Goal: Task Accomplishment & Management: Use online tool/utility

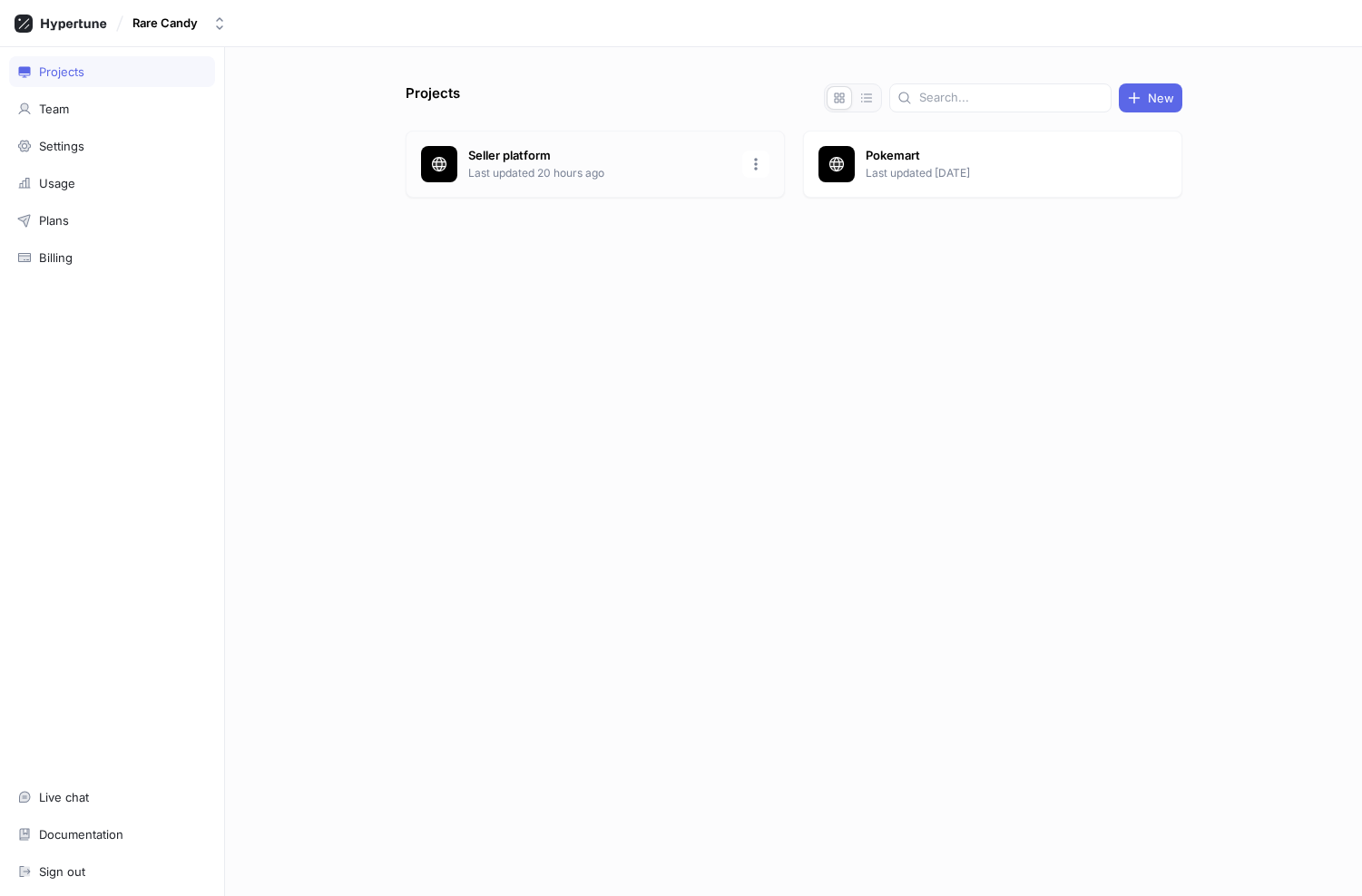
click at [540, 174] on p "Last updated 20 hours ago" at bounding box center [600, 172] width 263 height 16
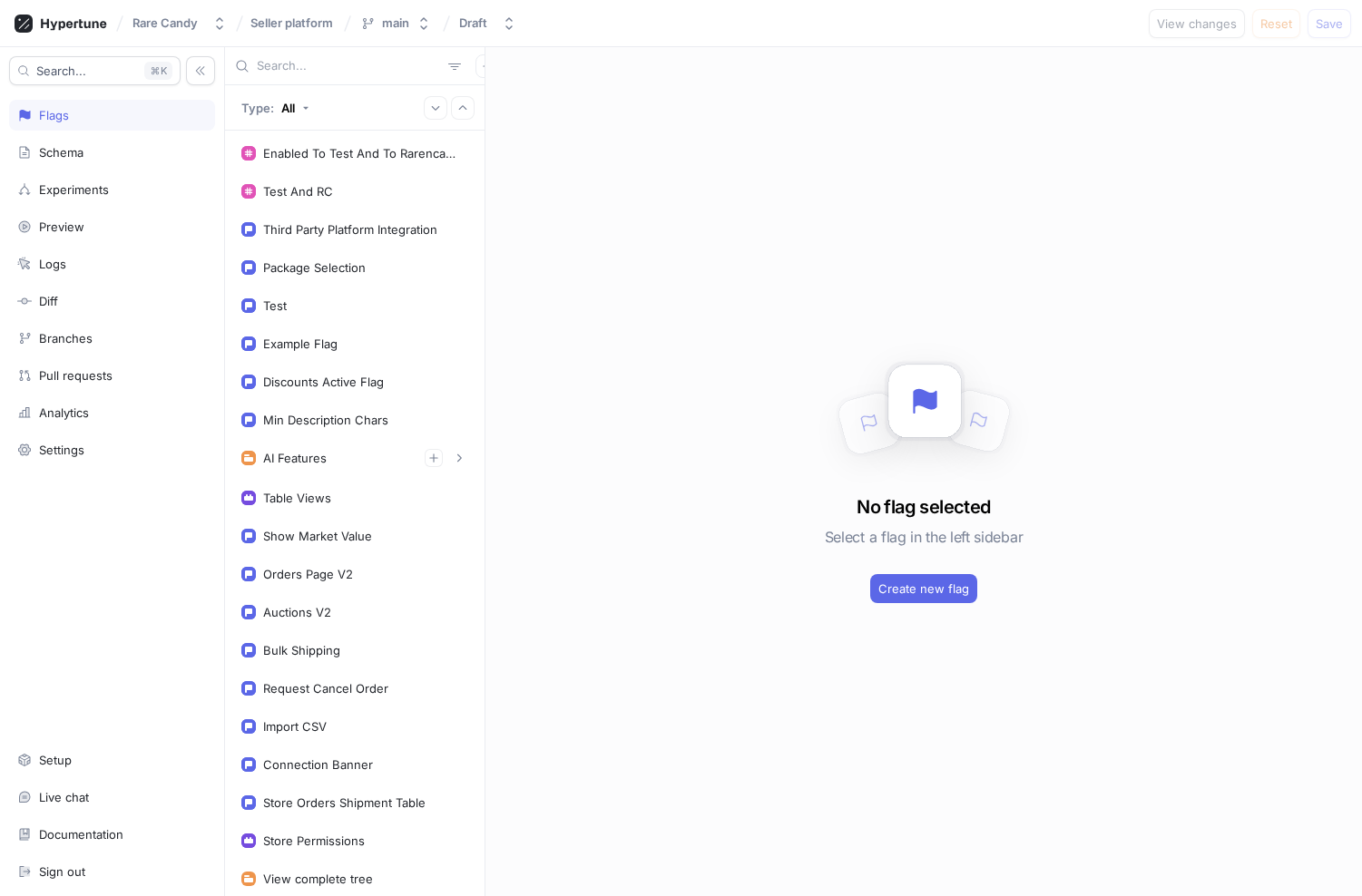
click at [385, 75] on div at bounding box center [355, 66] width 260 height 38
click at [360, 64] on input "text" at bounding box center [349, 66] width 184 height 18
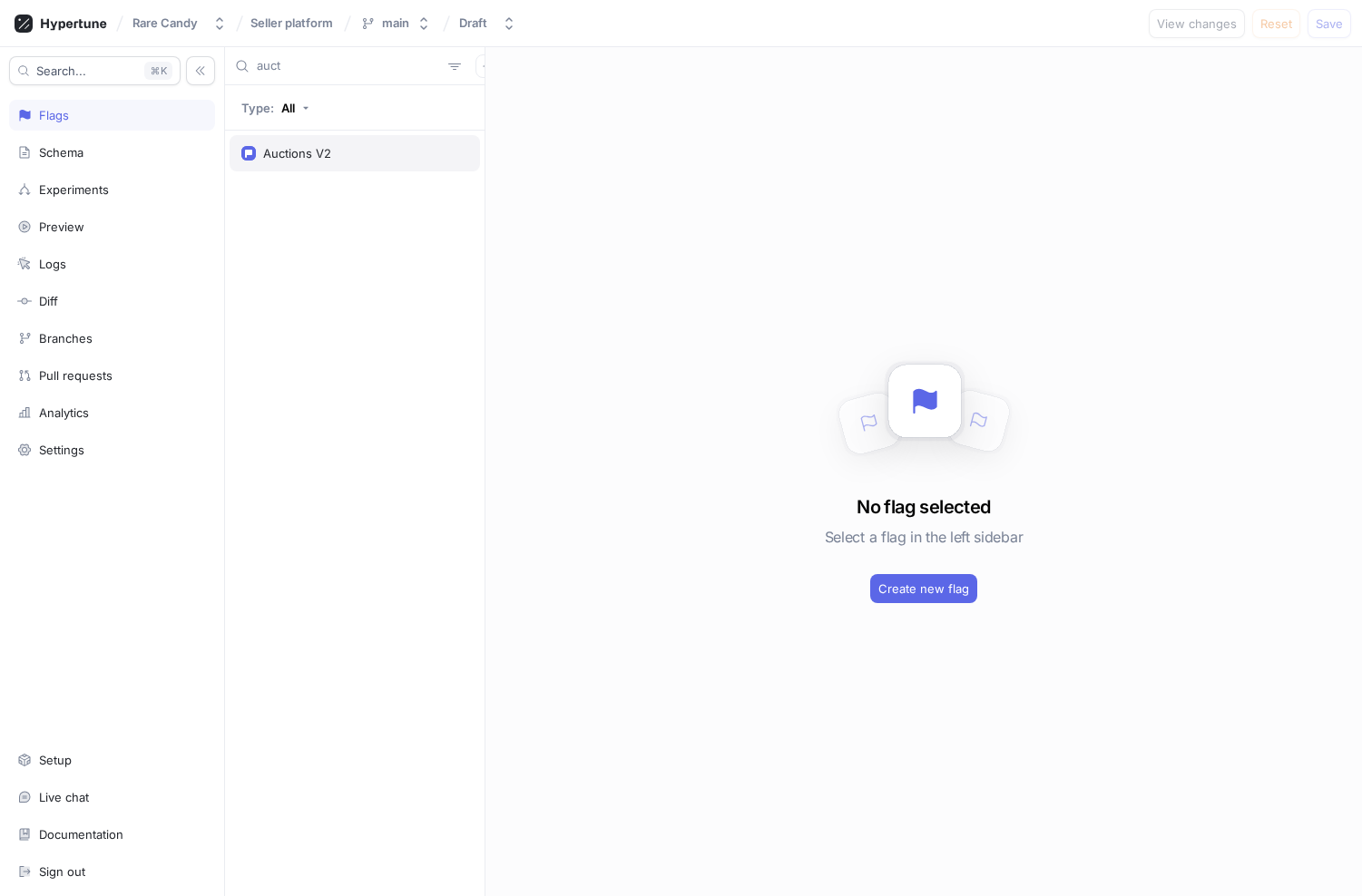
type input "auct"
click at [316, 147] on div "Auctions V2" at bounding box center [297, 153] width 68 height 15
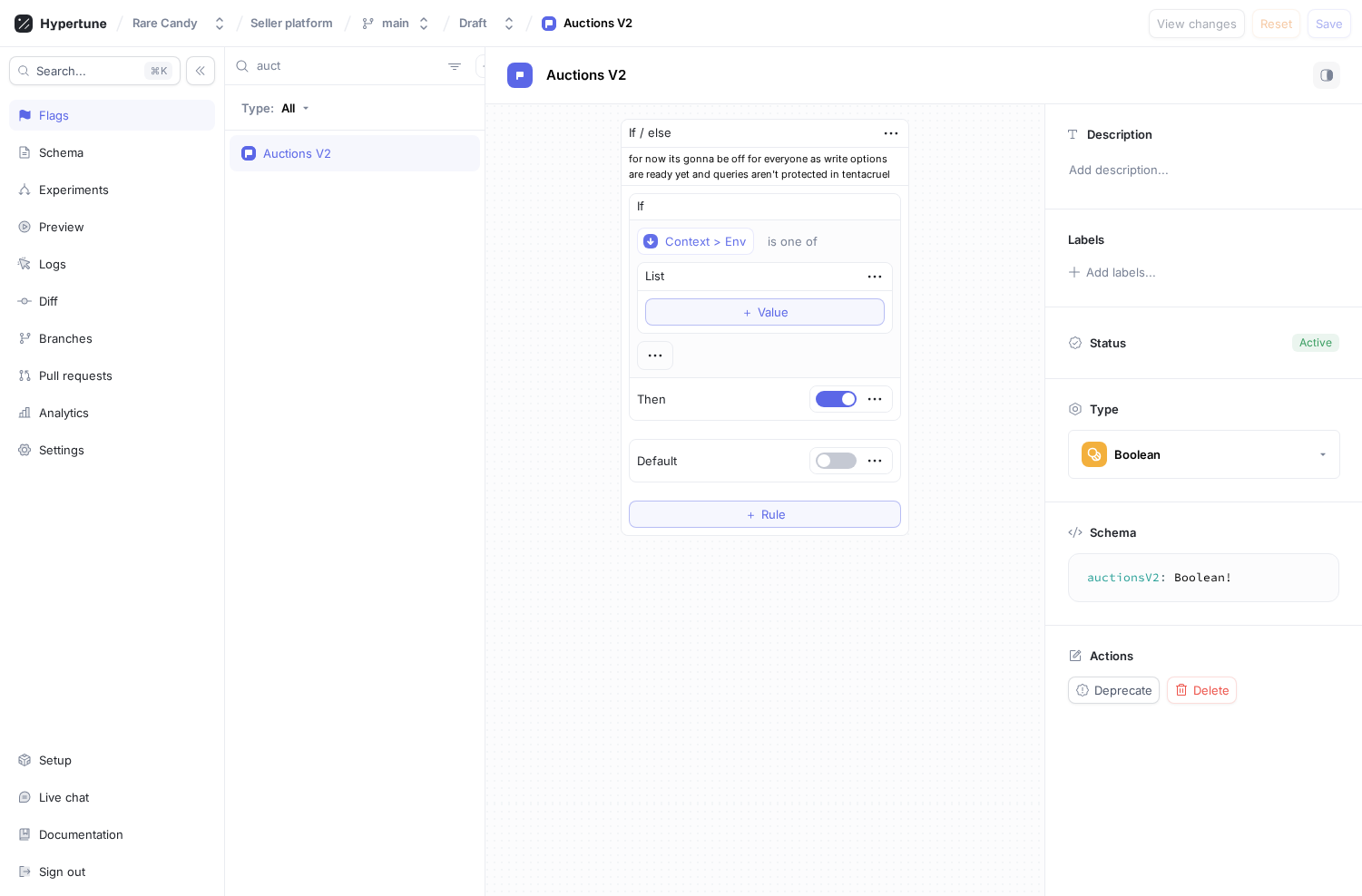
click at [338, 76] on div "auct" at bounding box center [355, 66] width 260 height 38
click at [340, 68] on input "auct" at bounding box center [349, 66] width 184 height 18
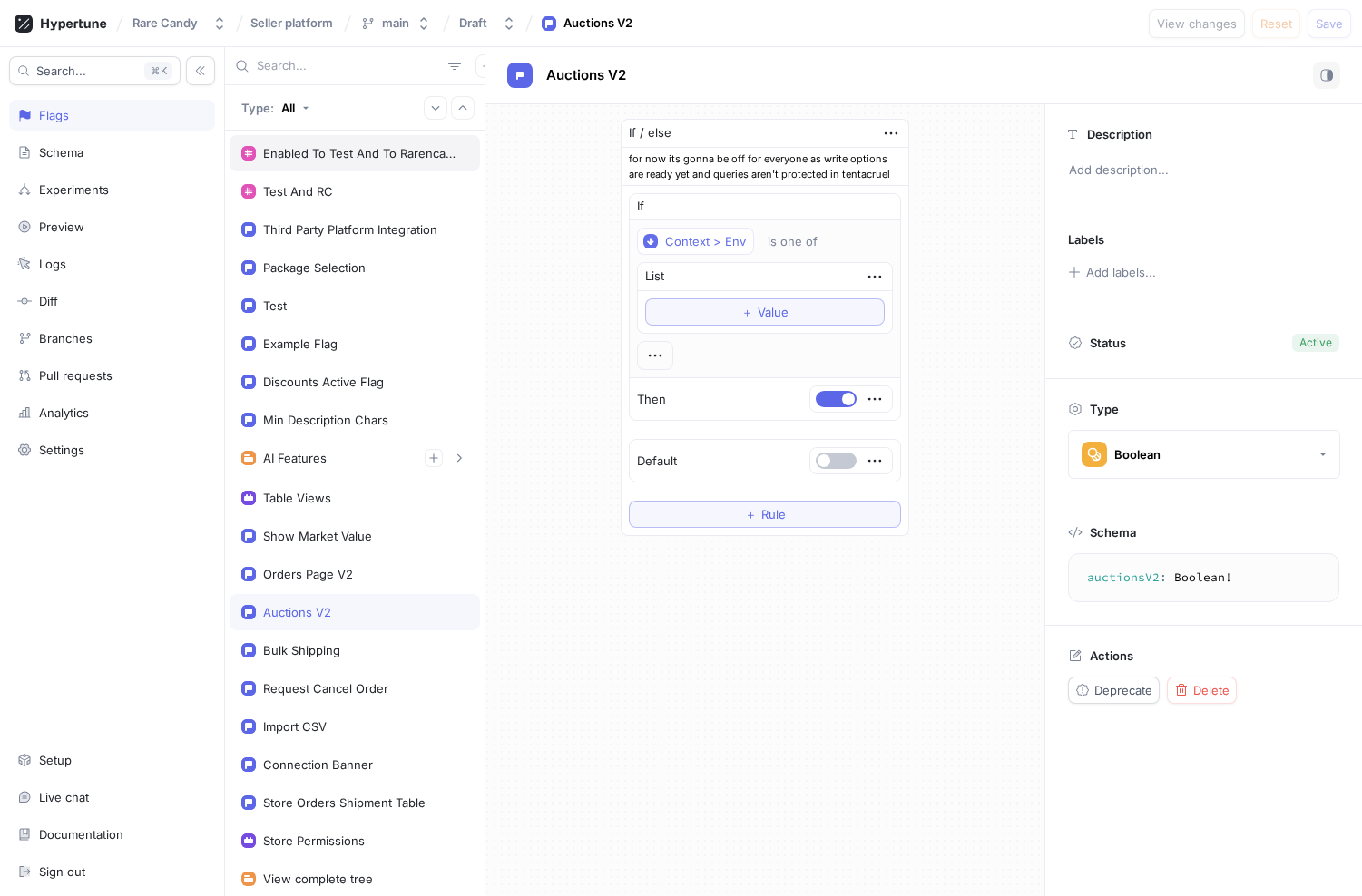
click at [300, 153] on div "Enabled To Test And To Rarencandy In Prod" at bounding box center [362, 153] width 198 height 15
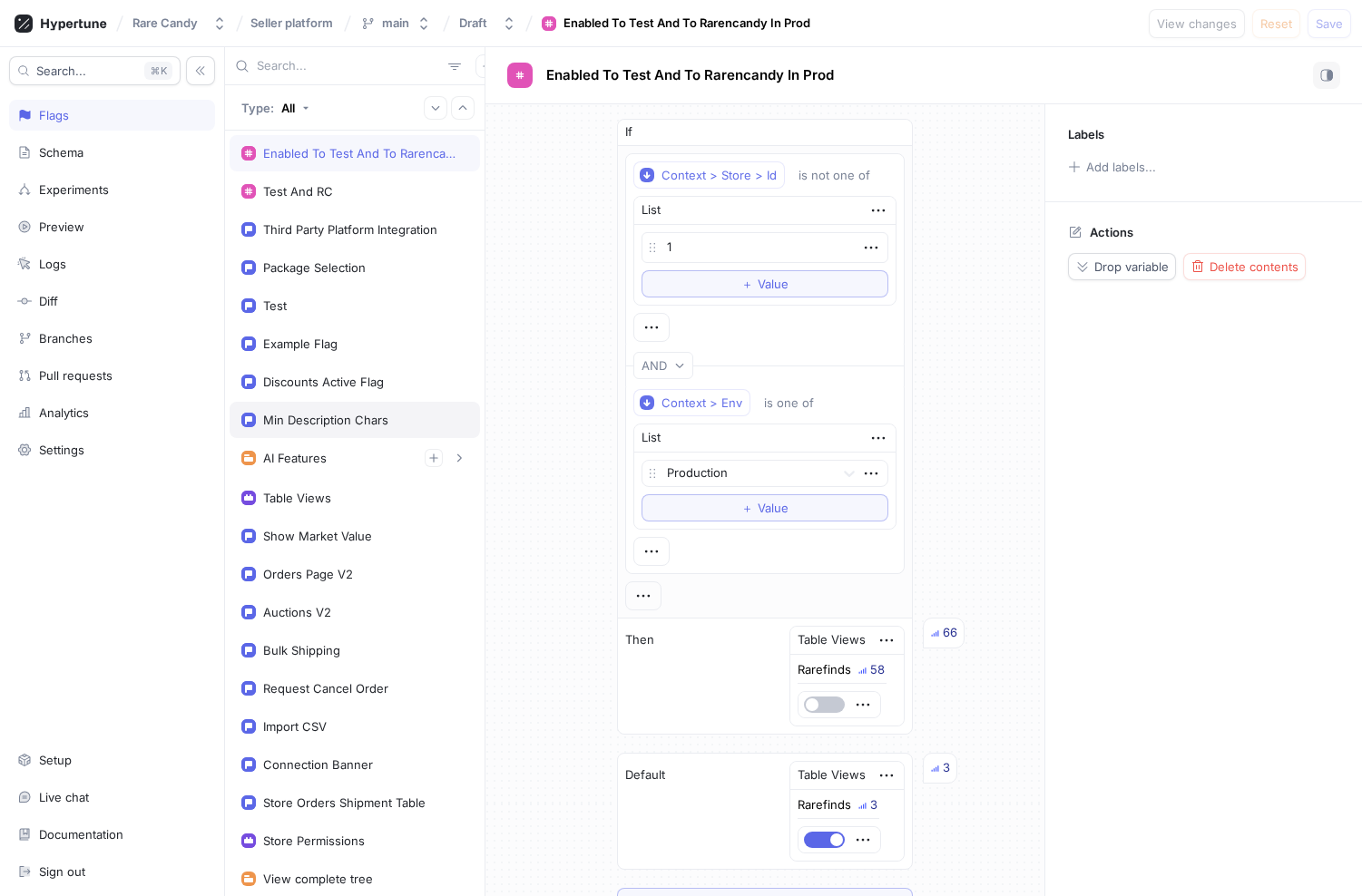
click at [316, 429] on div "Min Description Chars" at bounding box center [355, 419] width 250 height 36
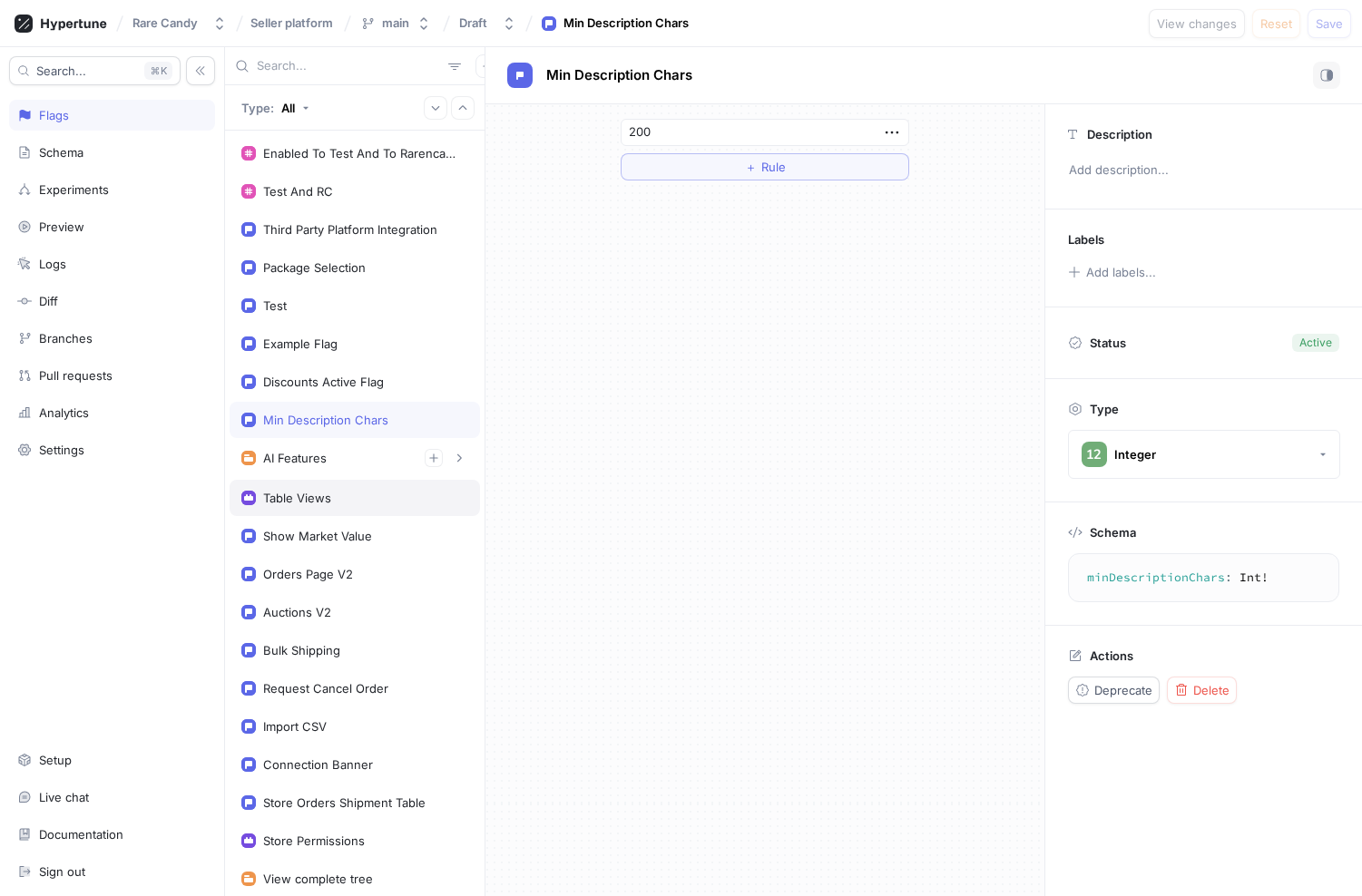
click at [297, 501] on div "Table Views" at bounding box center [297, 498] width 68 height 15
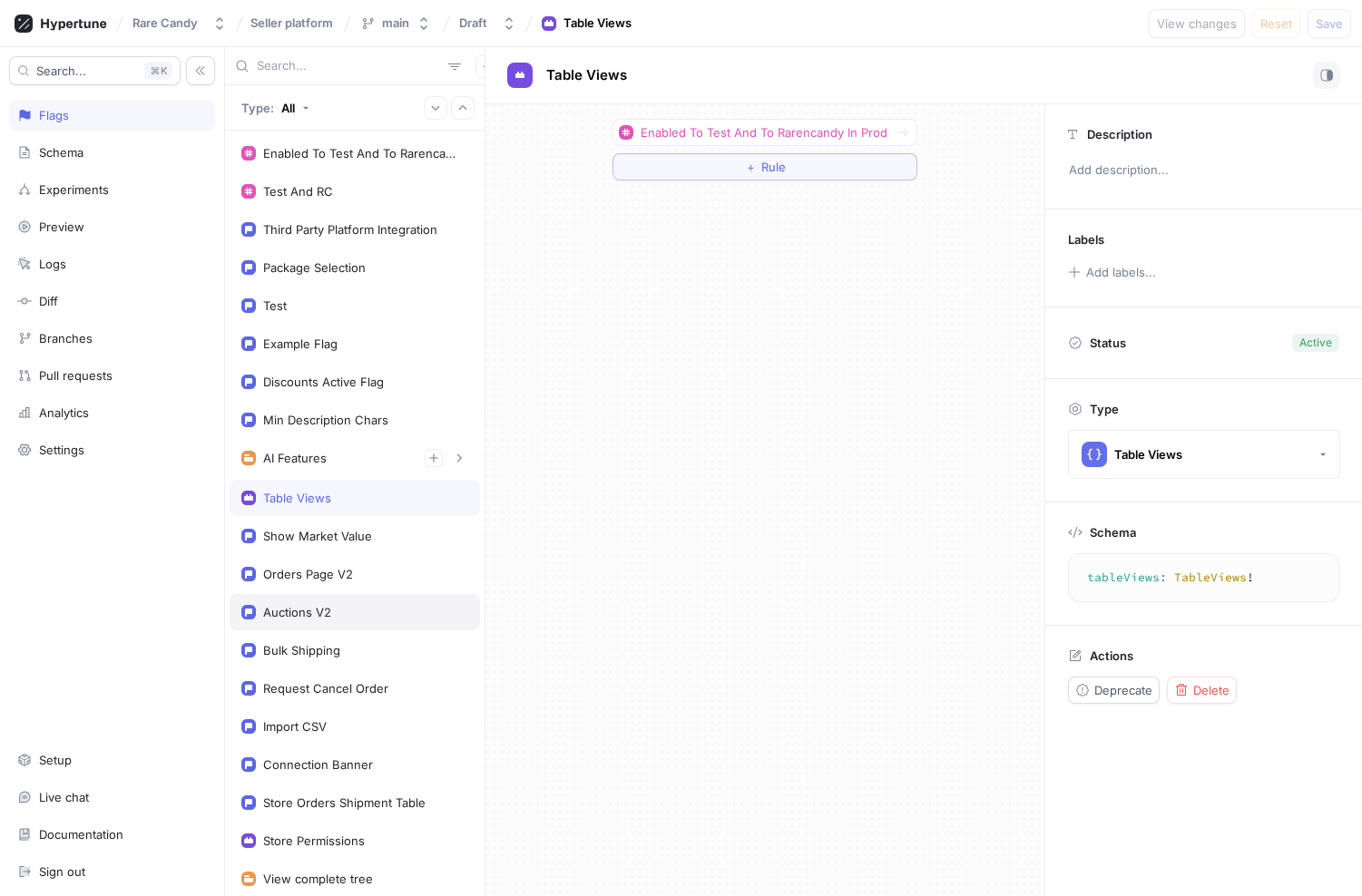
click at [300, 604] on div "Auctions V2" at bounding box center [355, 611] width 250 height 36
type textarea "auctionsV2: Boolean!"
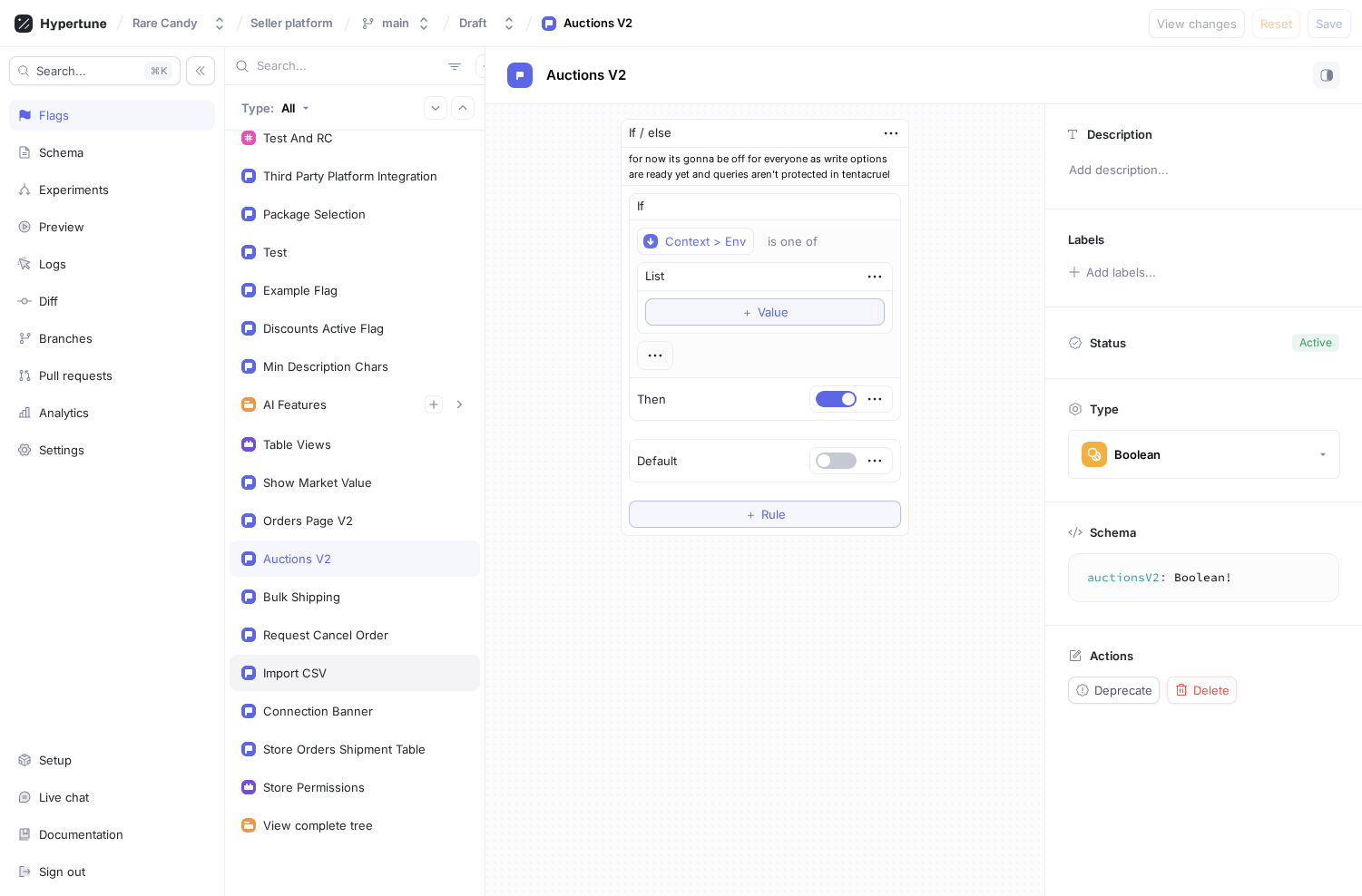
scroll to position [59, 0]
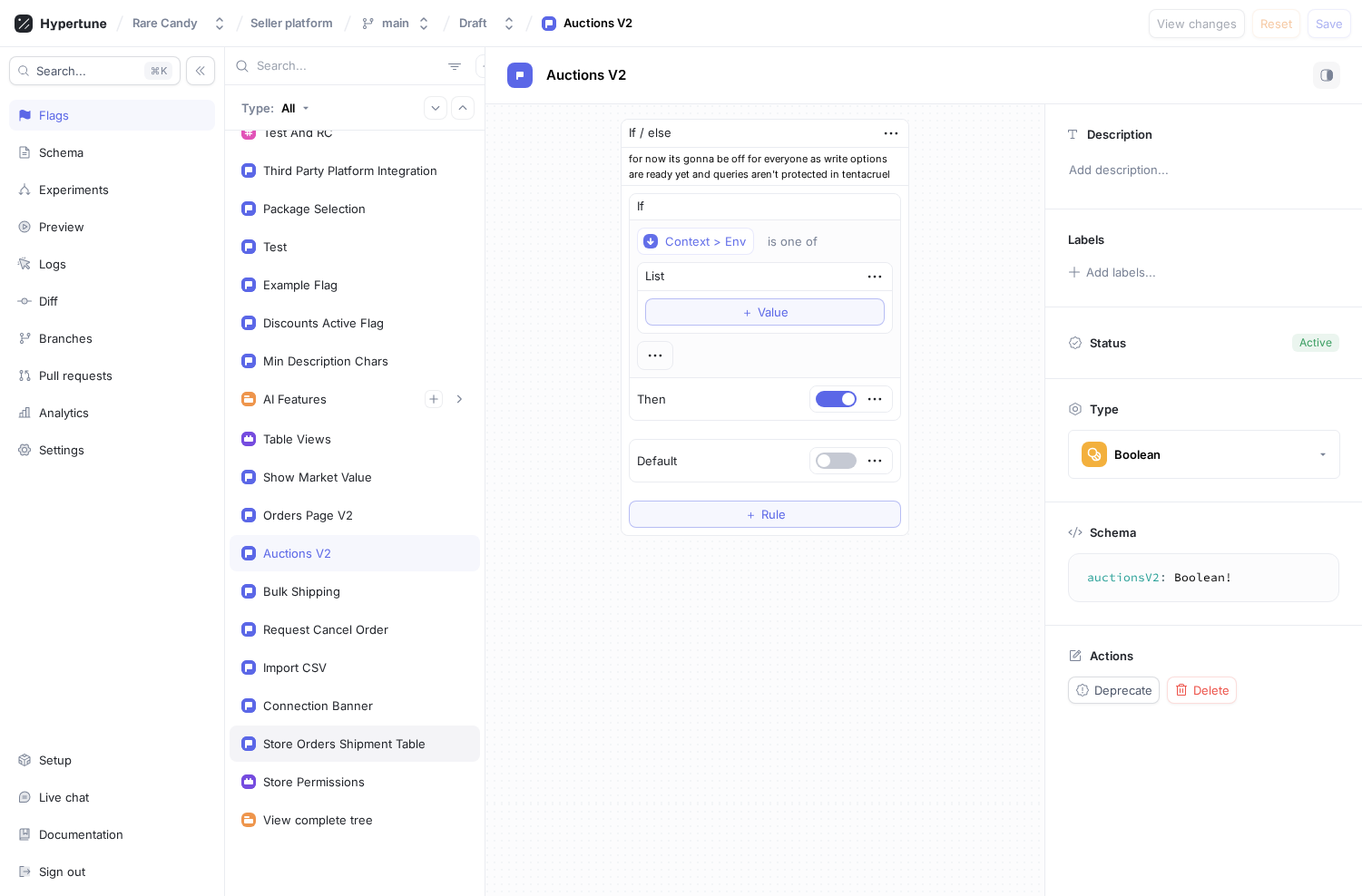
click at [287, 752] on div "Store Orders Shipment Table" at bounding box center [355, 743] width 250 height 36
type textarea "x"
type textarea "storeOrdersShipmentTable: Boolean!"
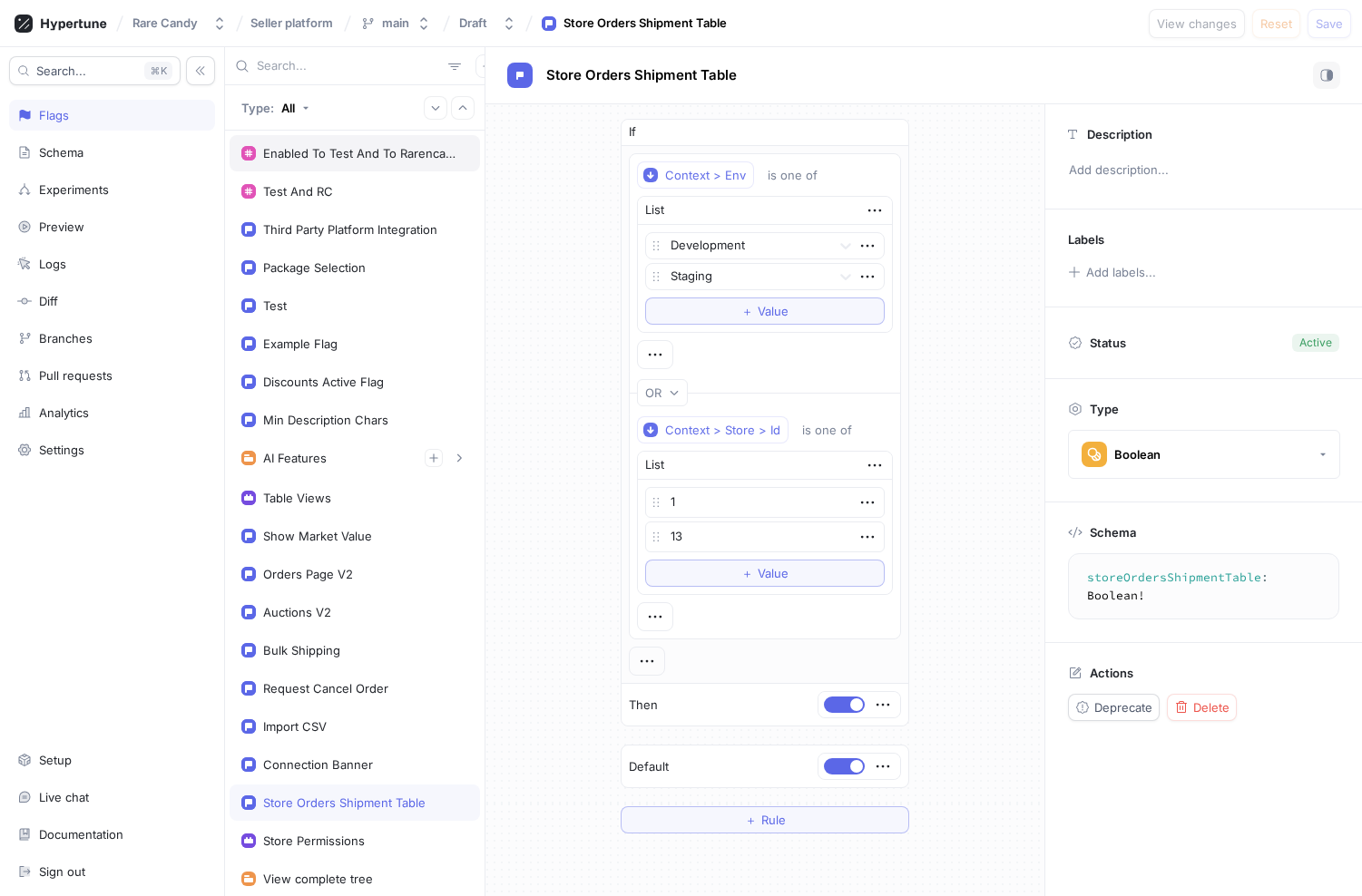
click at [336, 144] on div "Enabled To Test And To Rarencandy In Prod" at bounding box center [355, 153] width 250 height 36
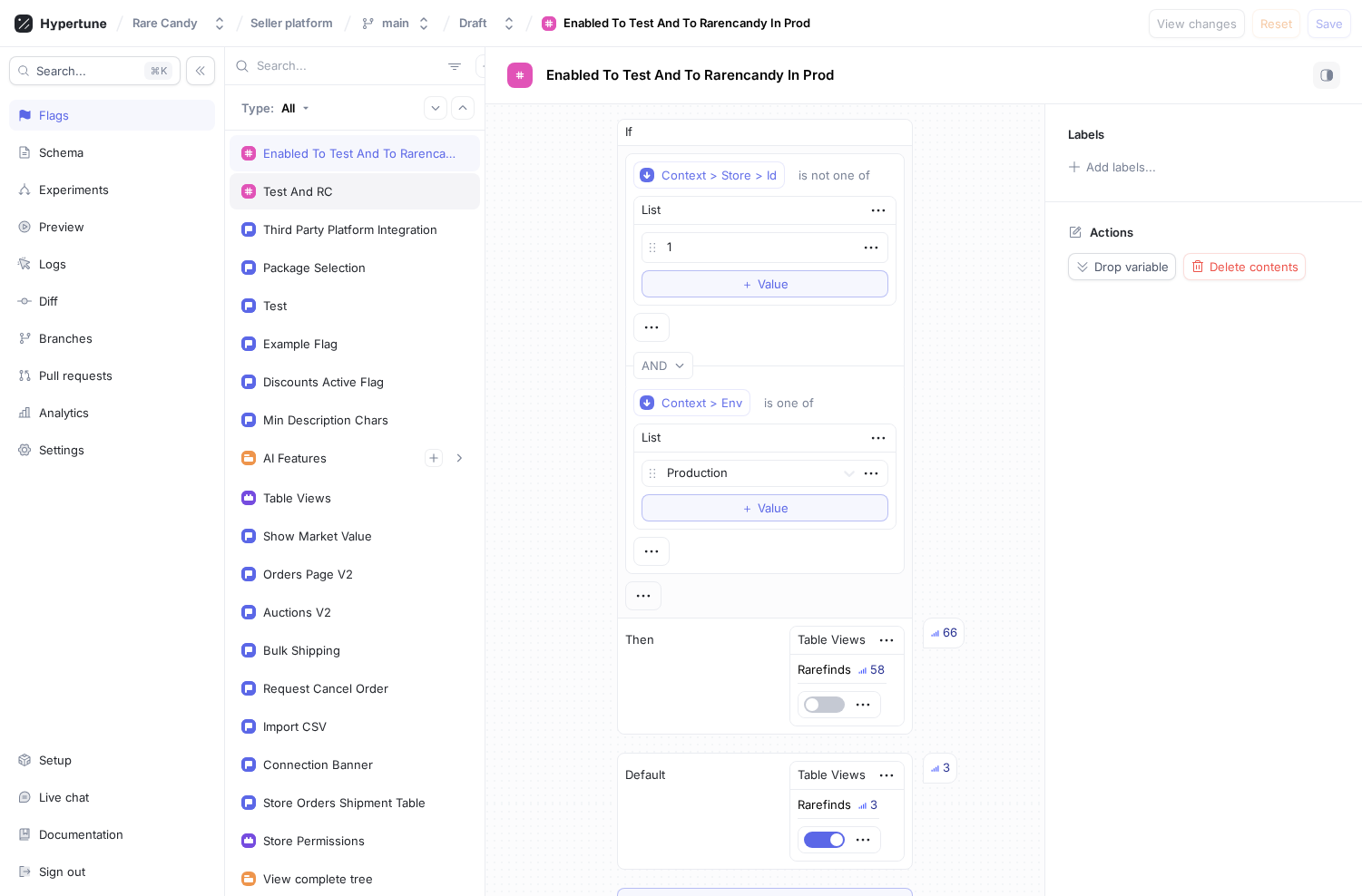
click at [363, 188] on div "Test And RC" at bounding box center [355, 191] width 227 height 15
type textarea "x"
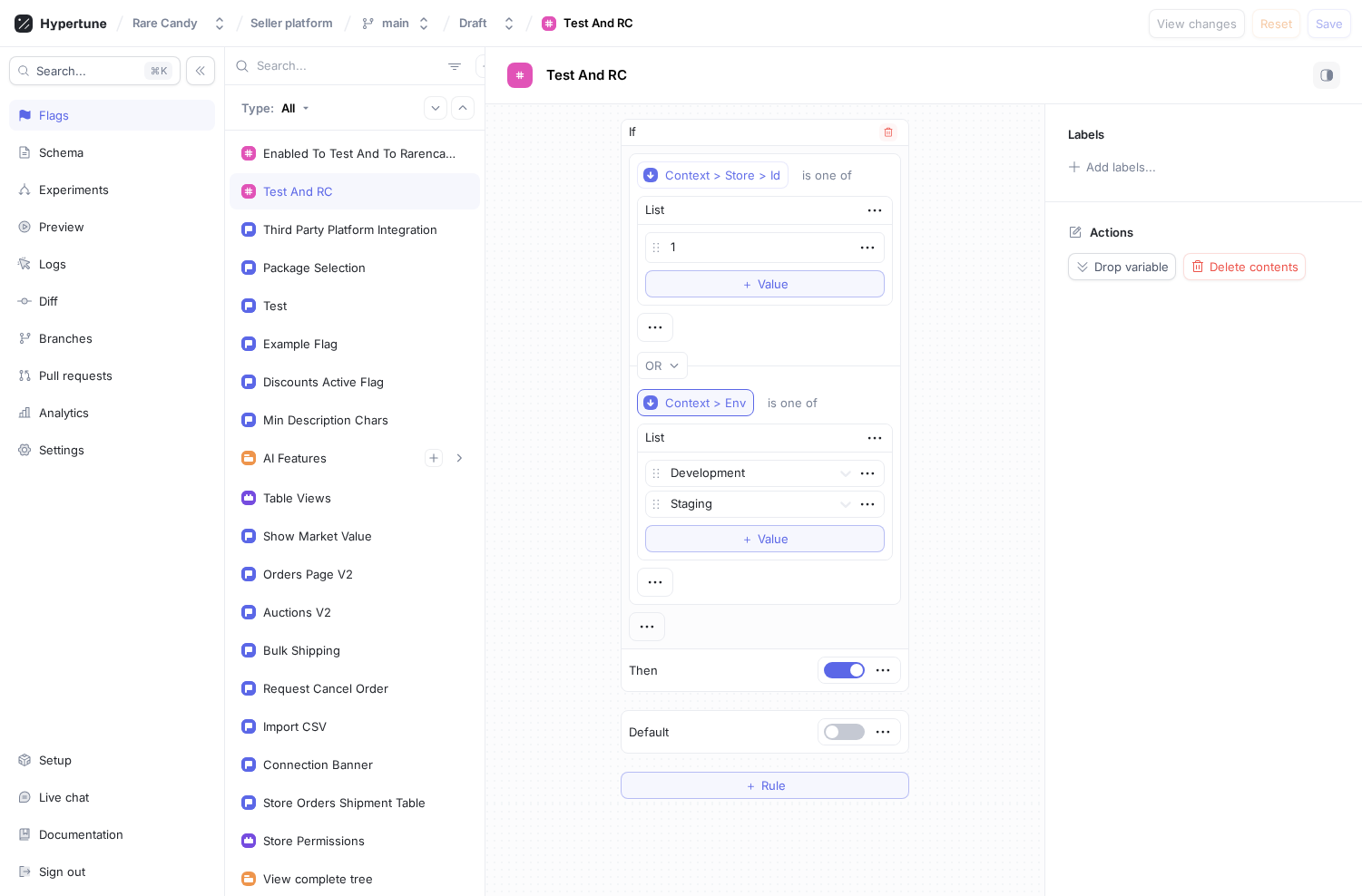
scroll to position [186, 0]
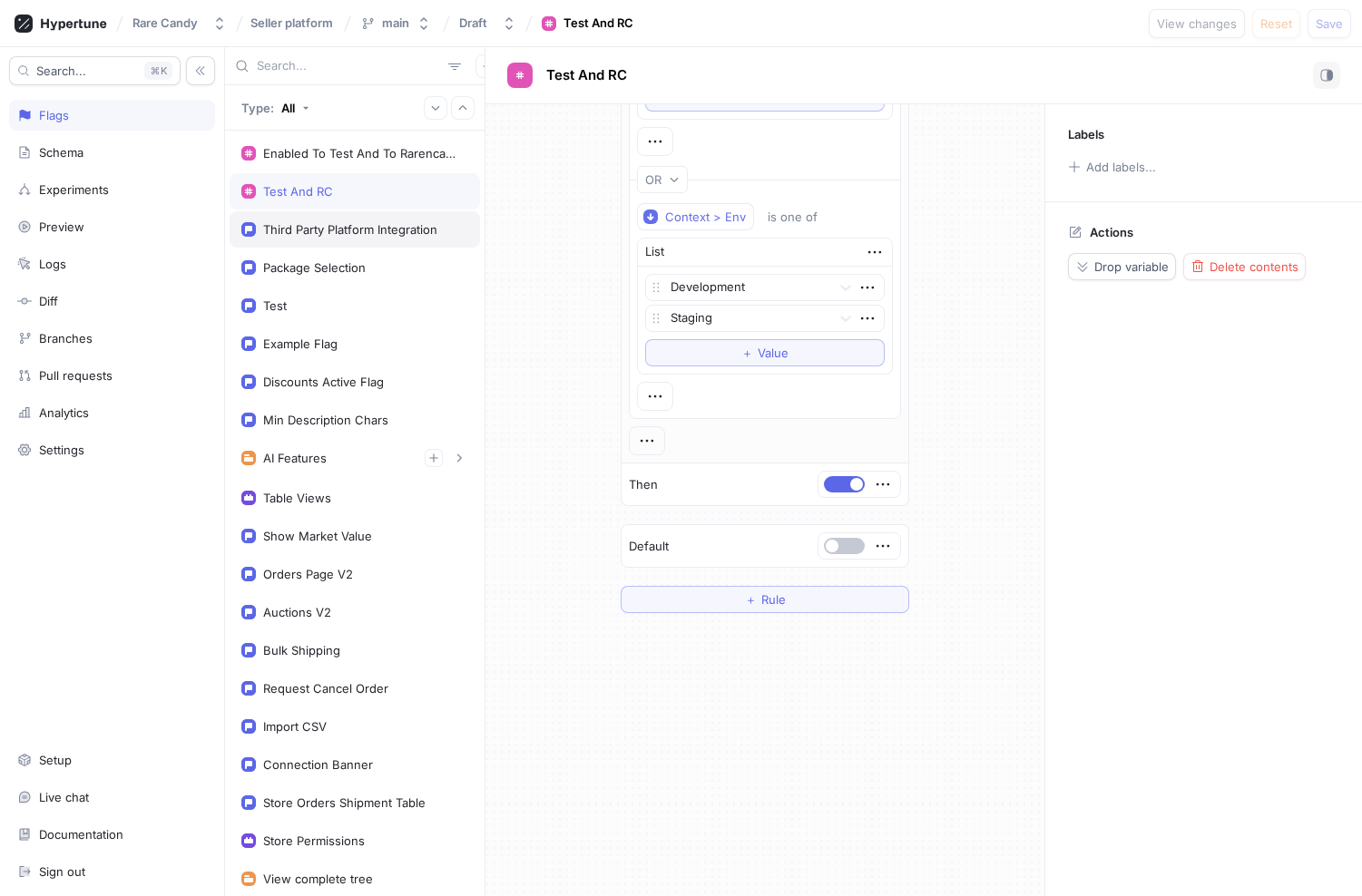
click at [402, 231] on div "Third Party Platform Integration" at bounding box center [351, 229] width 174 height 15
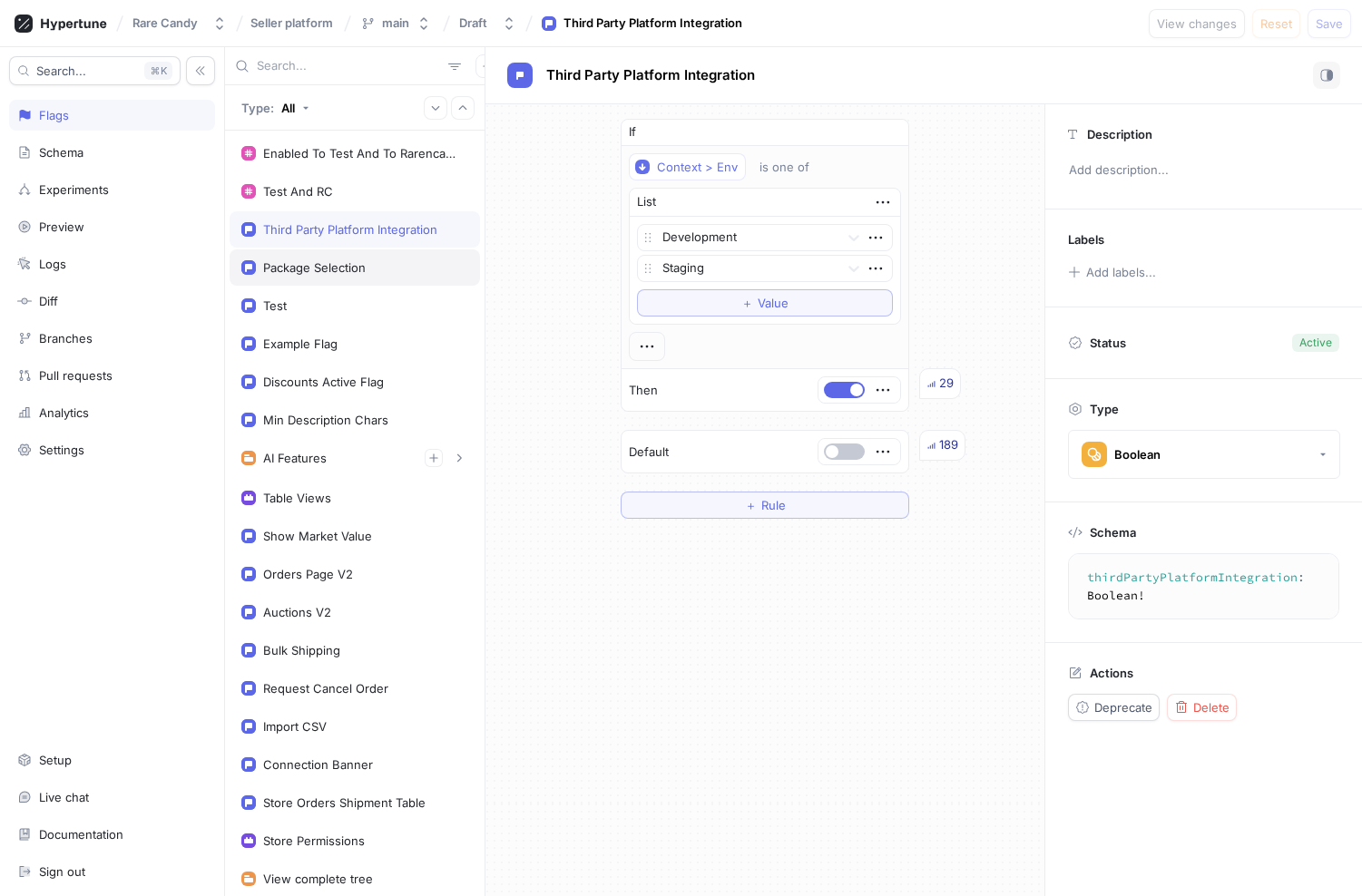
click at [365, 264] on div "Package Selection" at bounding box center [315, 267] width 103 height 15
type textarea "packageSelection: Boolean!"
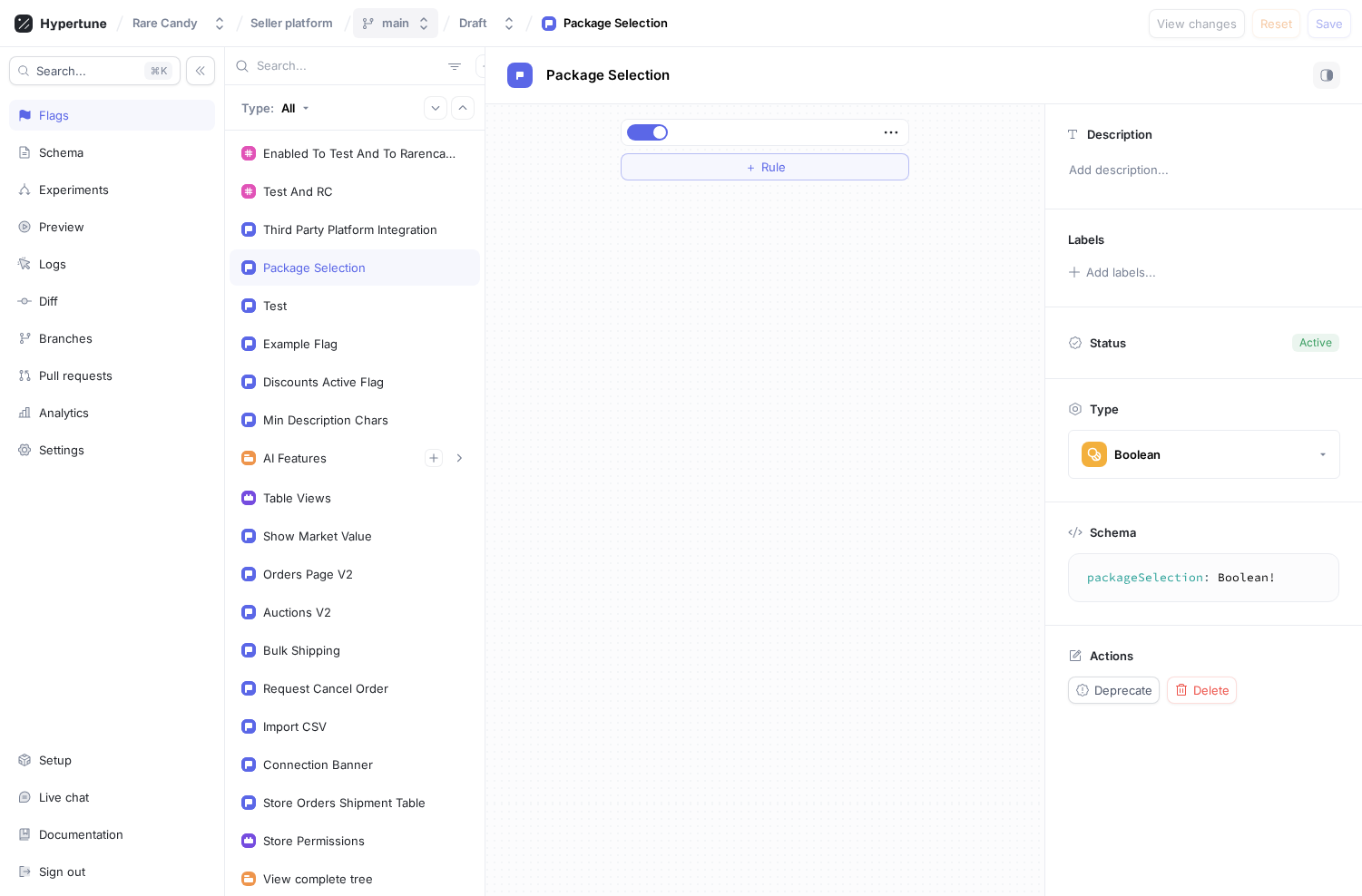
click at [384, 21] on div "main" at bounding box center [395, 23] width 27 height 15
click at [384, 20] on div "main" at bounding box center [395, 23] width 27 height 15
click at [275, 22] on span "Seller platform" at bounding box center [291, 22] width 82 height 13
click at [172, 26] on div "Rare Candy" at bounding box center [165, 23] width 65 height 15
click at [542, 192] on div "＋ Rule" at bounding box center [764, 150] width 559 height 91
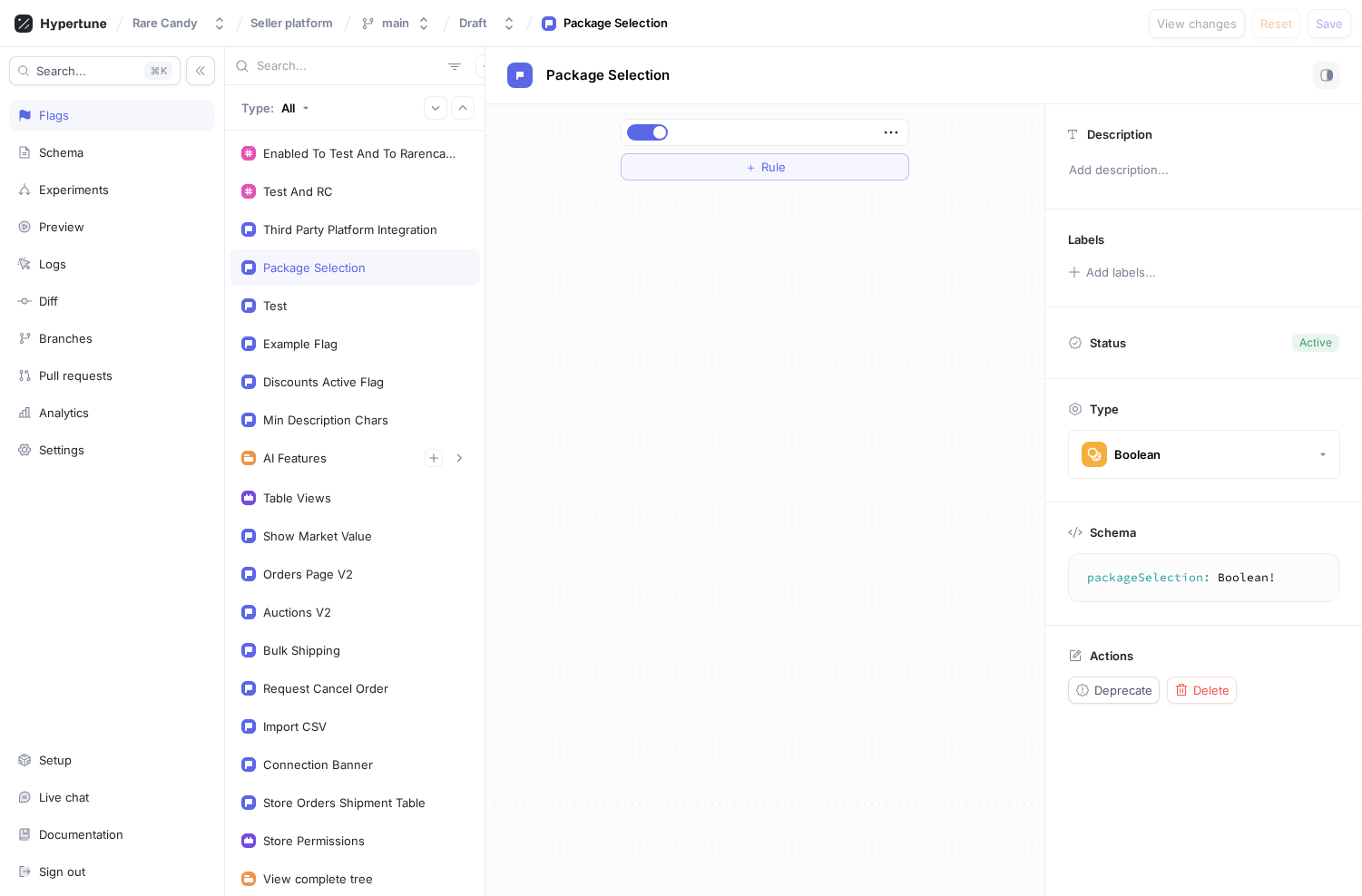
click at [70, 109] on div "Flags" at bounding box center [112, 114] width 190 height 15
click at [79, 18] on icon at bounding box center [61, 23] width 93 height 18
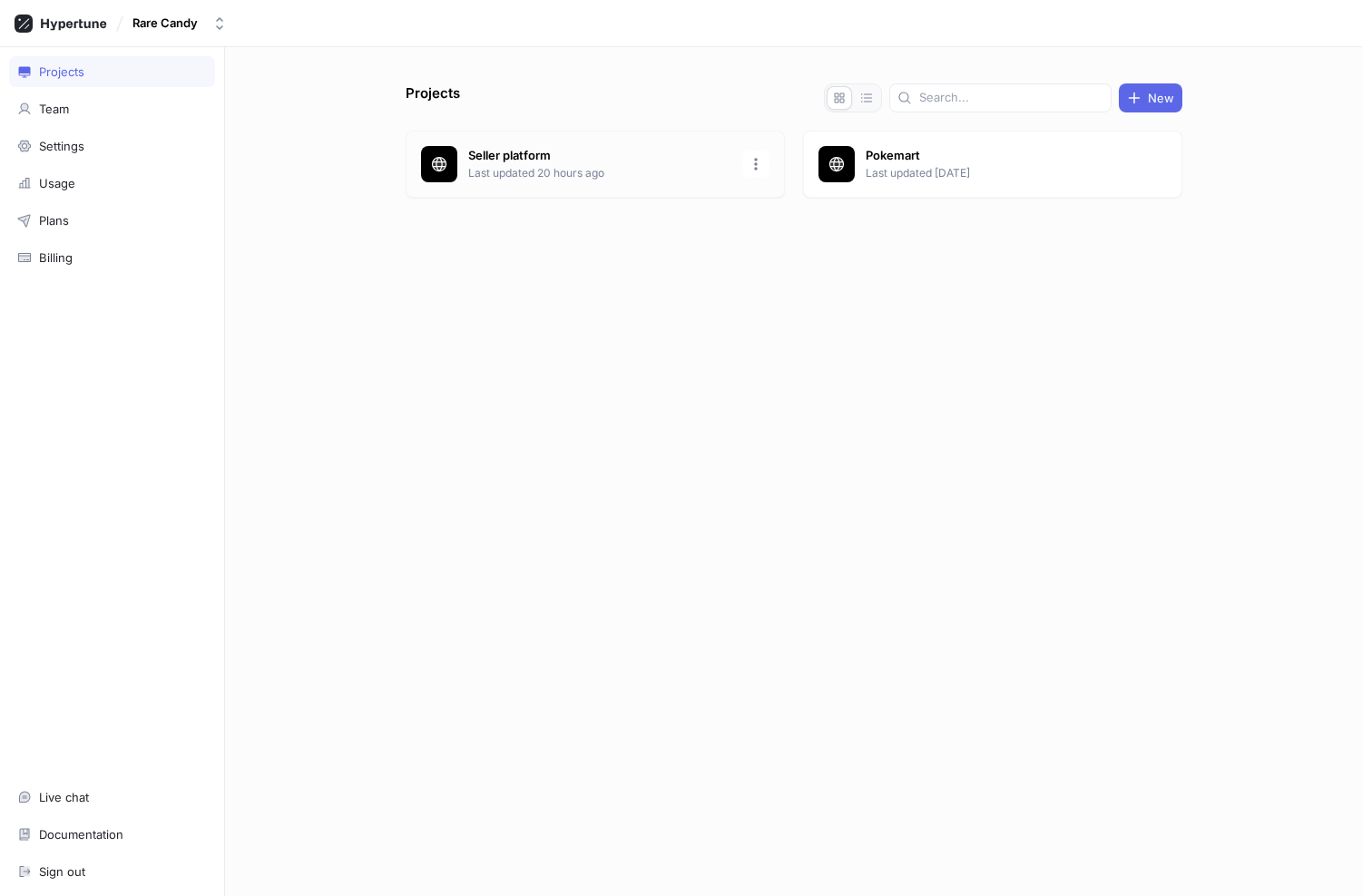
click at [494, 172] on p "Last updated 20 hours ago" at bounding box center [600, 172] width 263 height 16
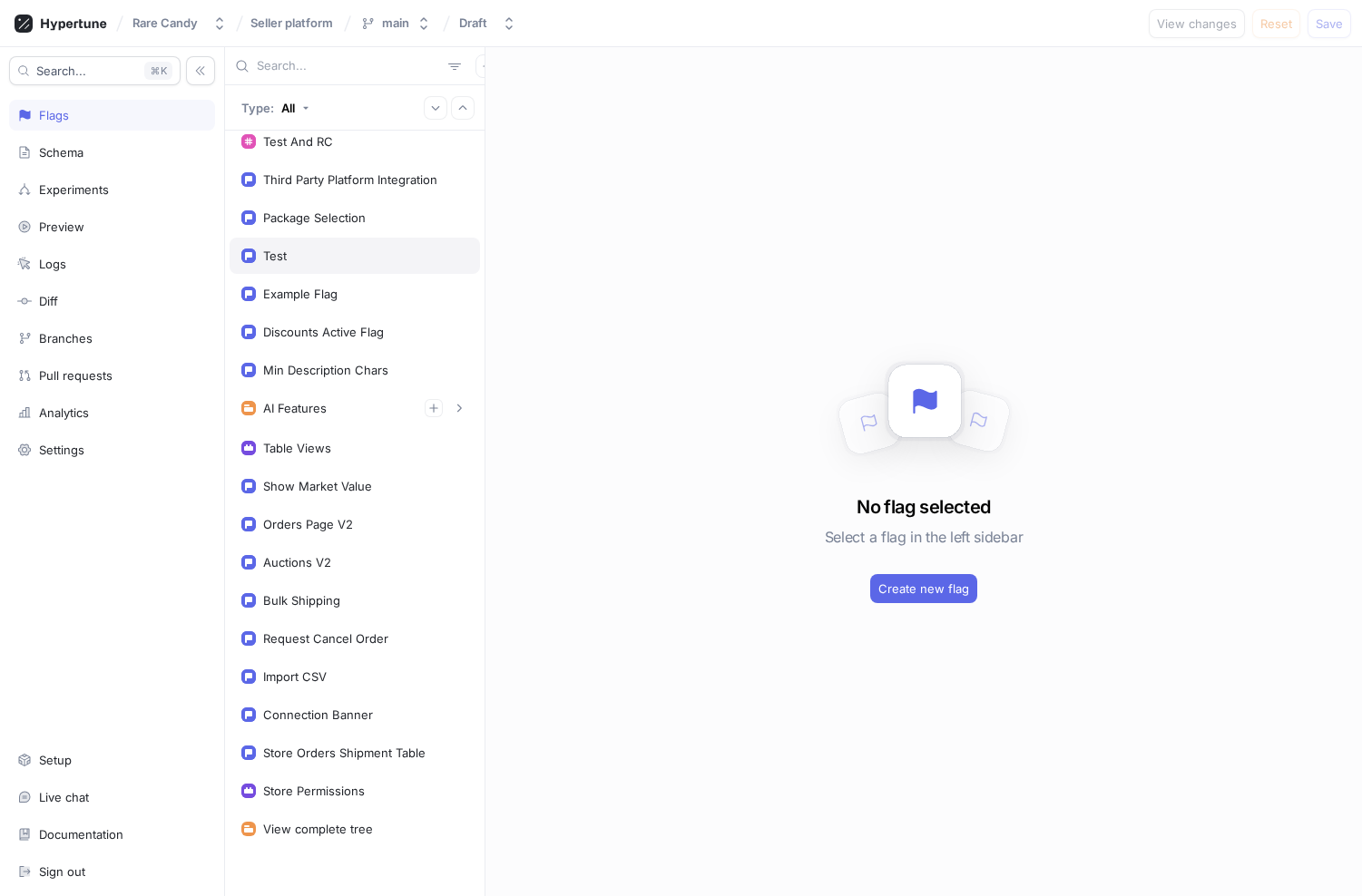
scroll to position [55, 0]
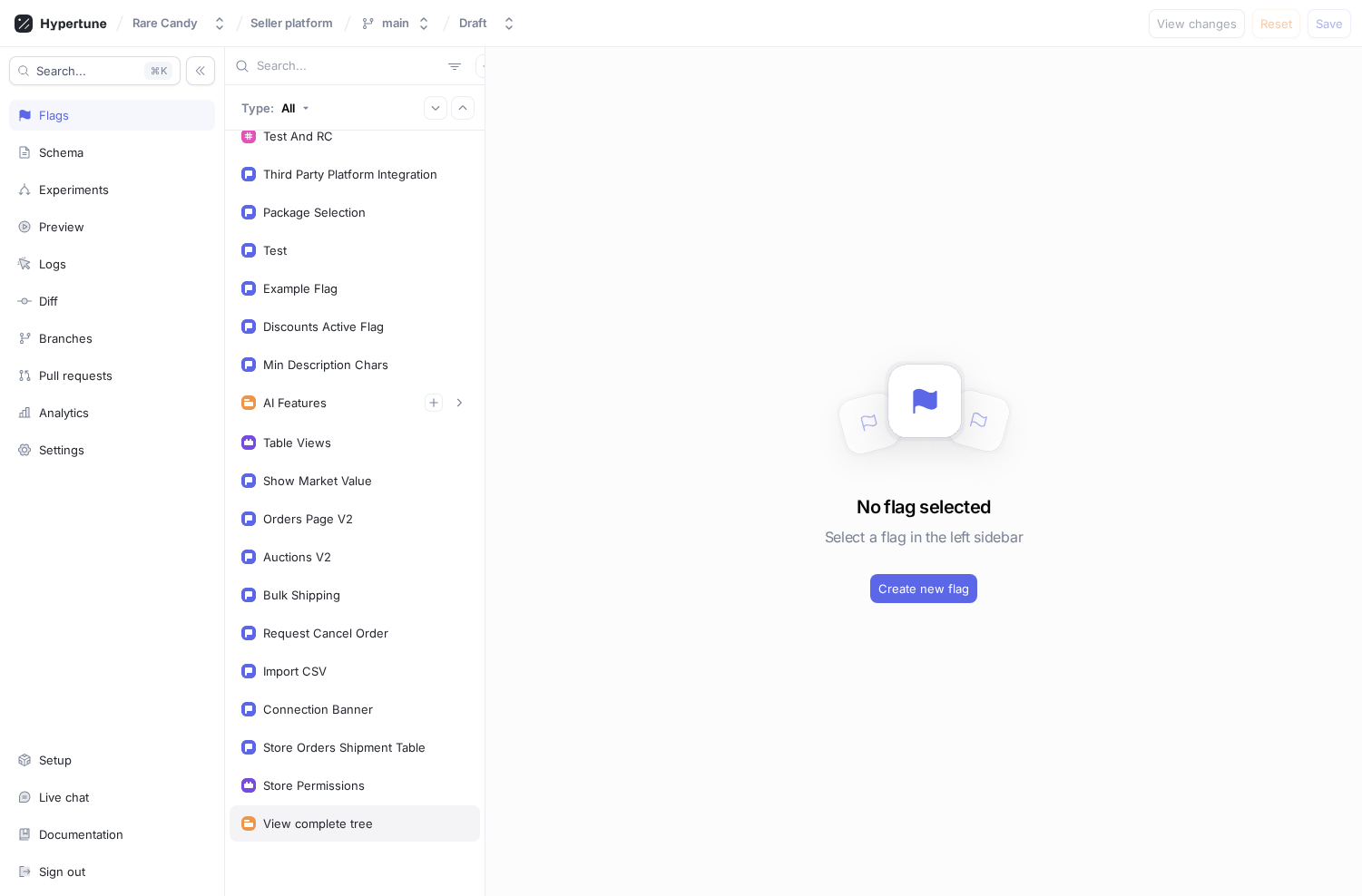
click at [302, 832] on div "View complete tree" at bounding box center [355, 823] width 250 height 36
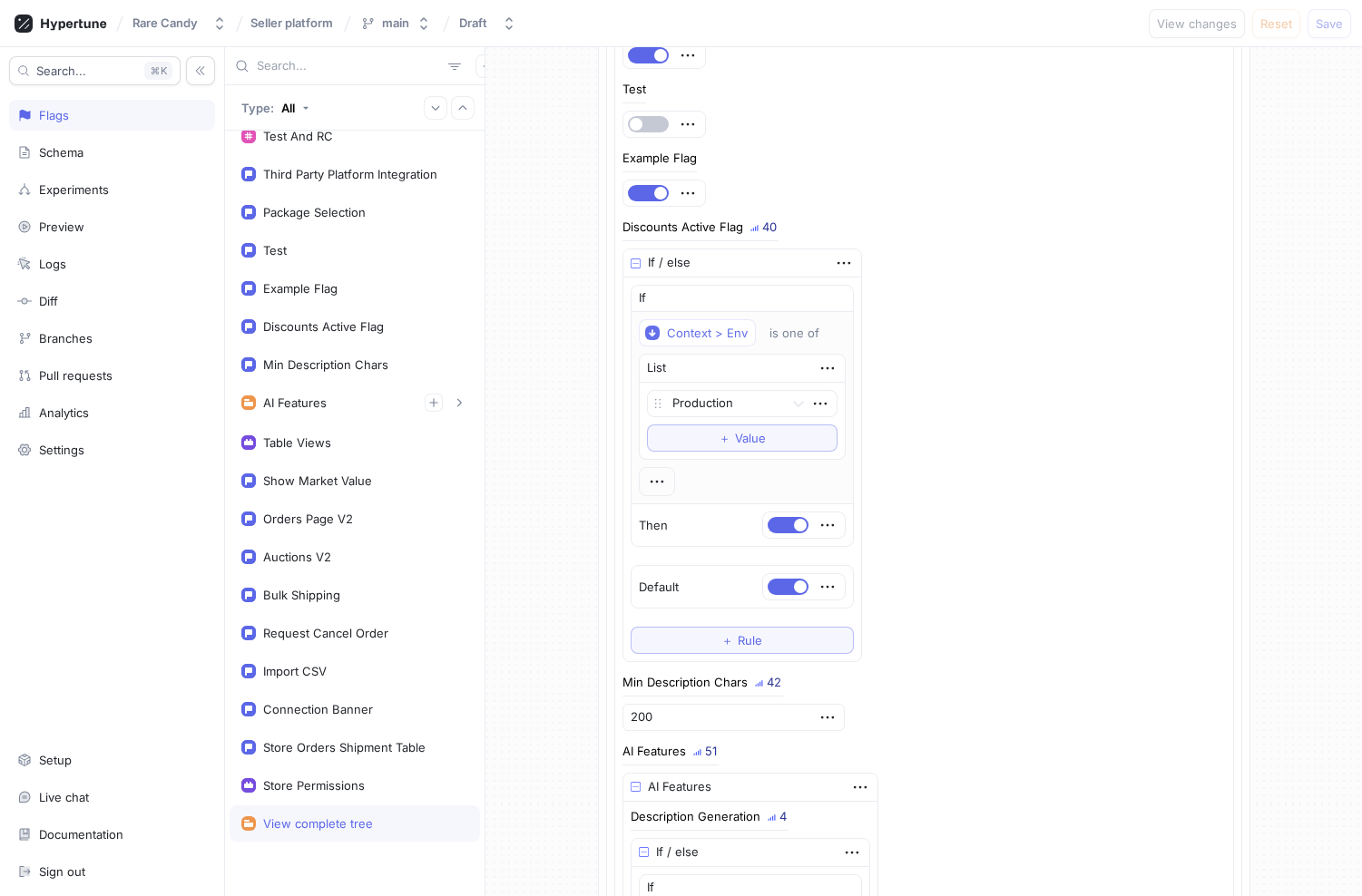
scroll to position [2392, 0]
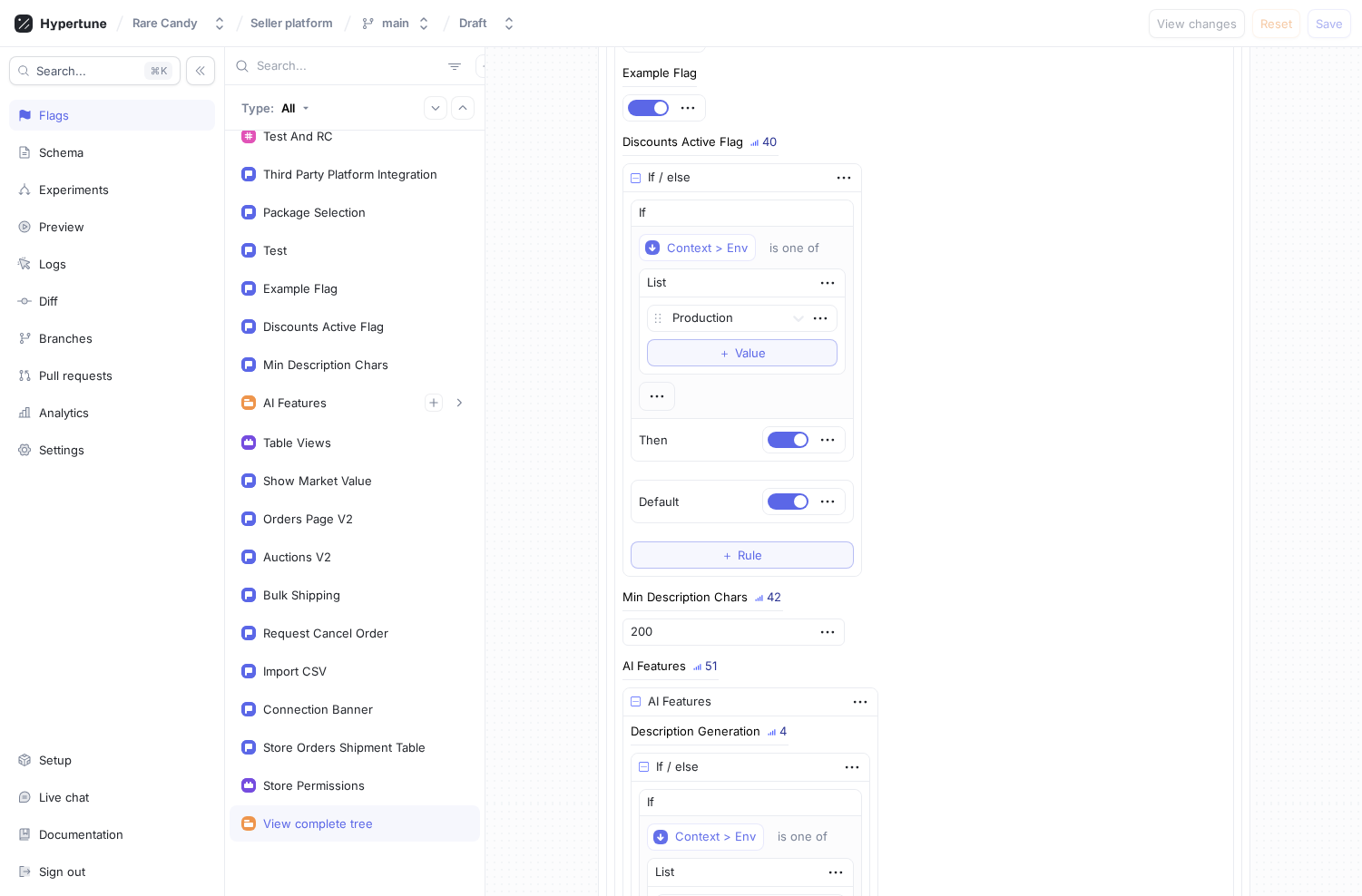
click at [959, 473] on div "Discounts Active Flag 40 If / else If Context > Env is one of List Production T…" at bounding box center [923, 355] width 604 height 441
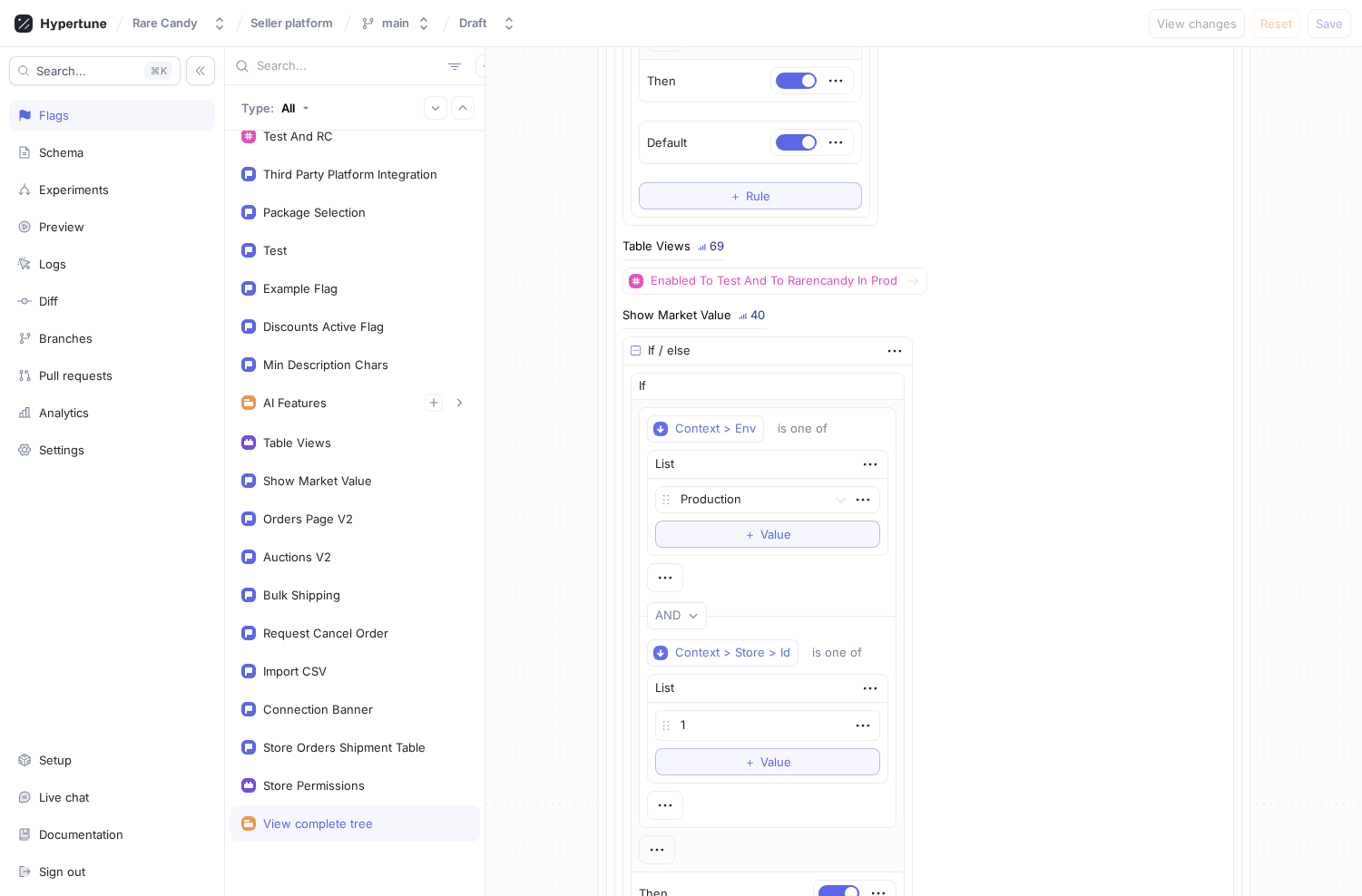
scroll to position [3803, 0]
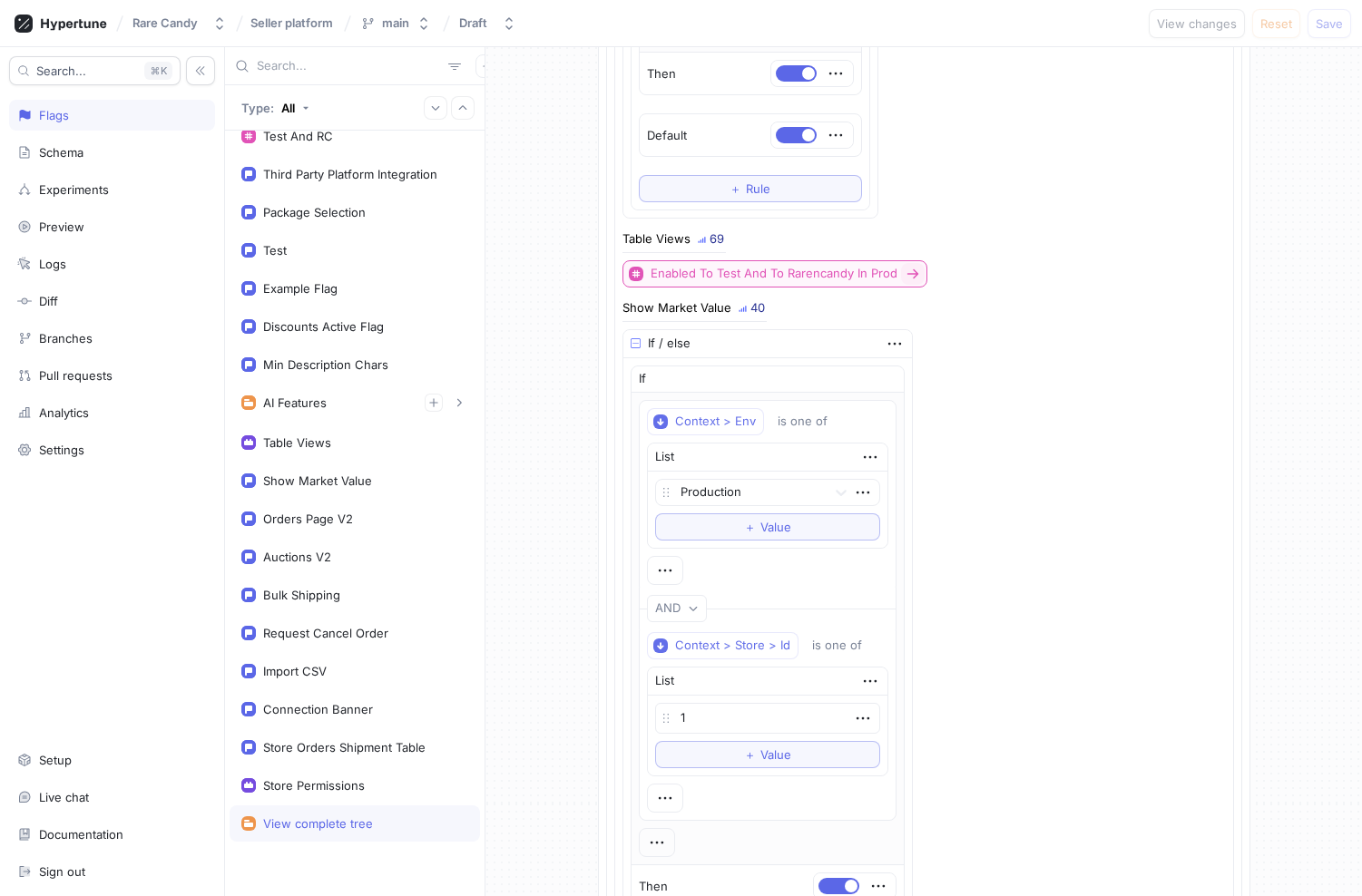
click at [898, 268] on button "Enabled To Test And To Rarencandy In Prod" at bounding box center [774, 274] width 305 height 27
click at [971, 254] on div "Table Views 69 Enabled To Test And To Rarencandy In Prod" at bounding box center [923, 261] width 604 height 54
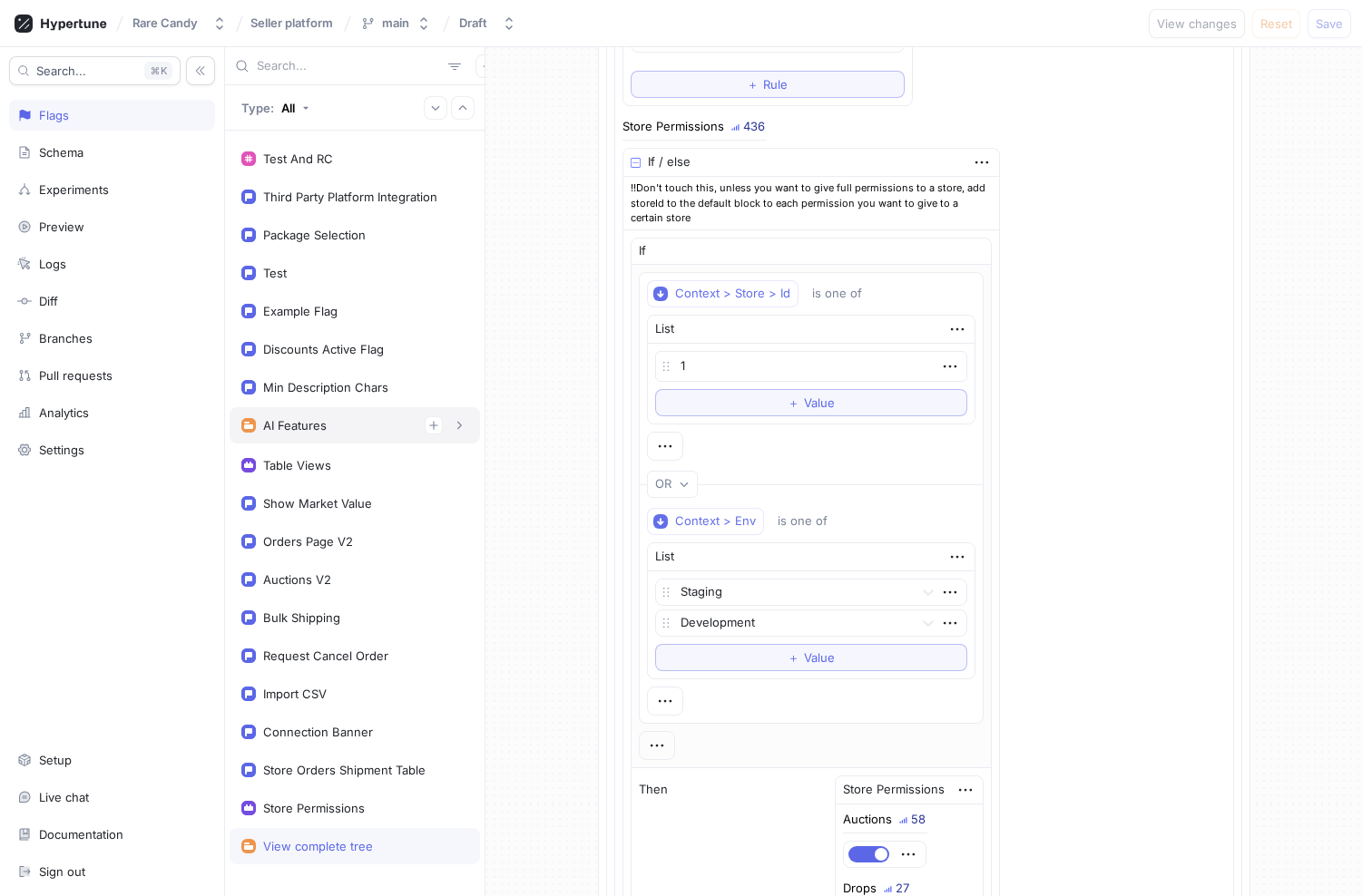
scroll to position [59, 0]
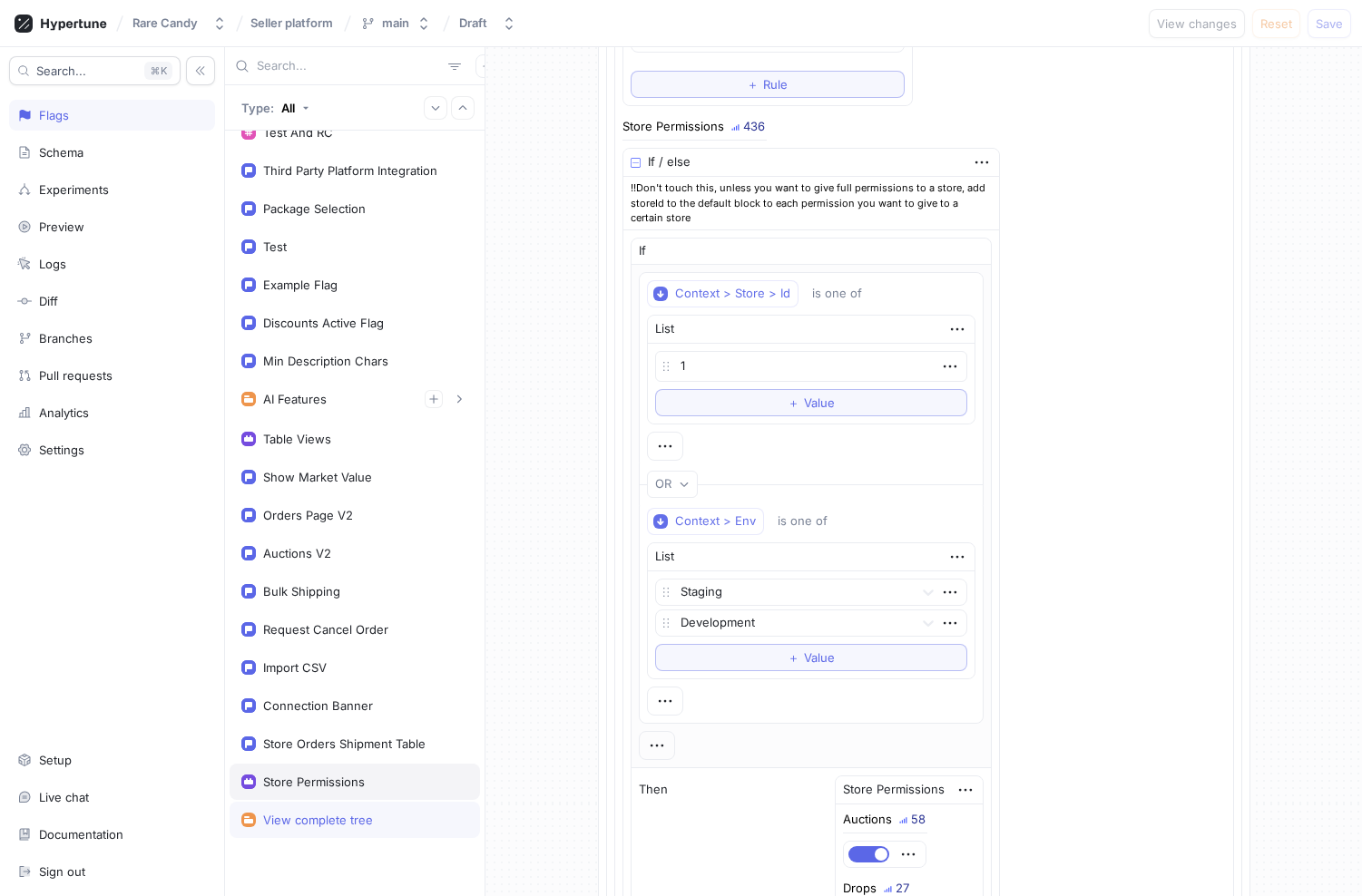
click at [310, 778] on div "Store Permissions" at bounding box center [314, 782] width 102 height 15
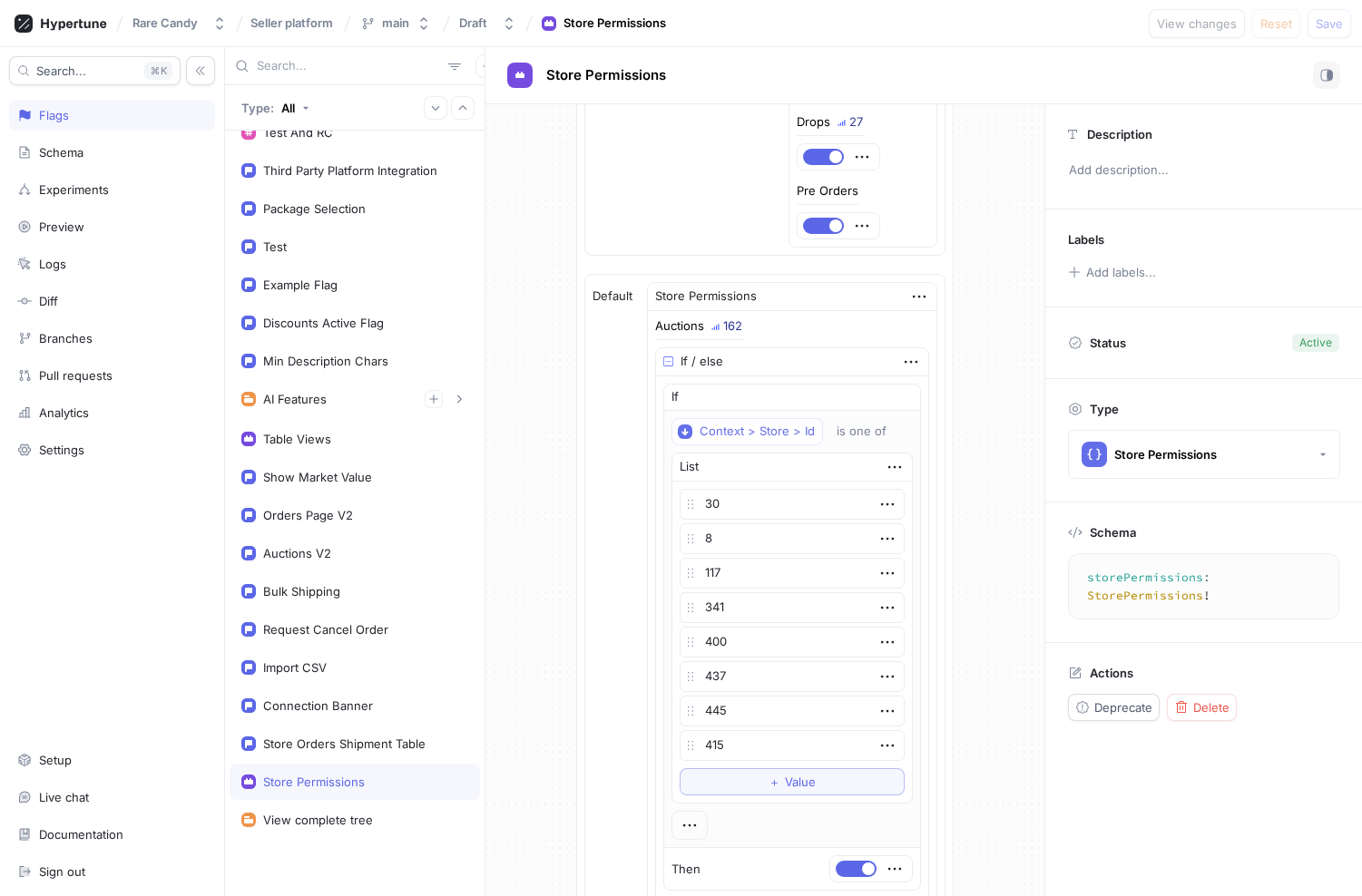
scroll to position [722, 0]
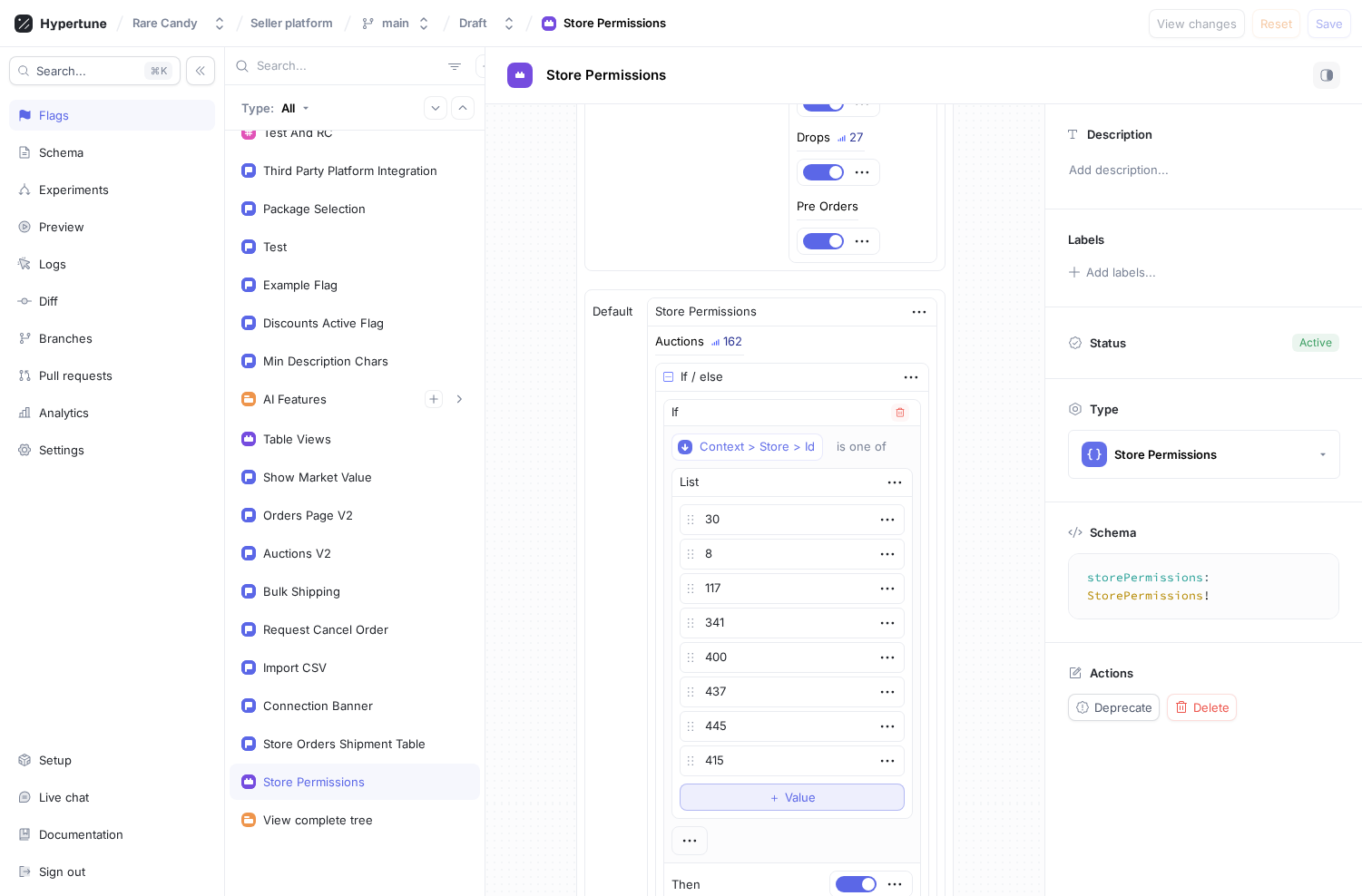
click at [747, 803] on button "＋ Value" at bounding box center [791, 797] width 225 height 27
type textarea "x"
type textarea "384"
click at [1331, 27] on span "Save" at bounding box center [1329, 23] width 27 height 11
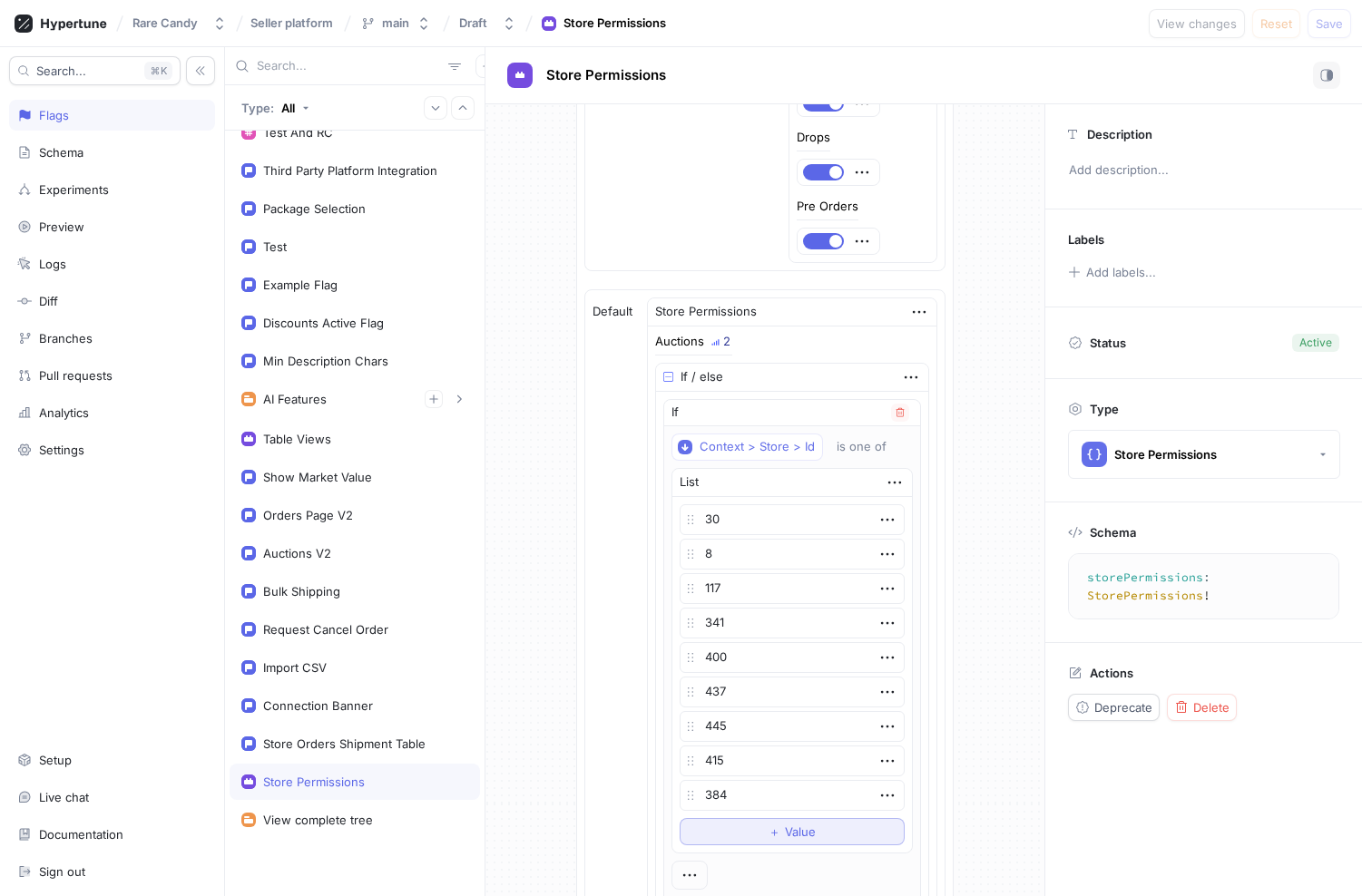
click at [731, 827] on button "＋ Value" at bounding box center [791, 832] width 225 height 27
type textarea "x"
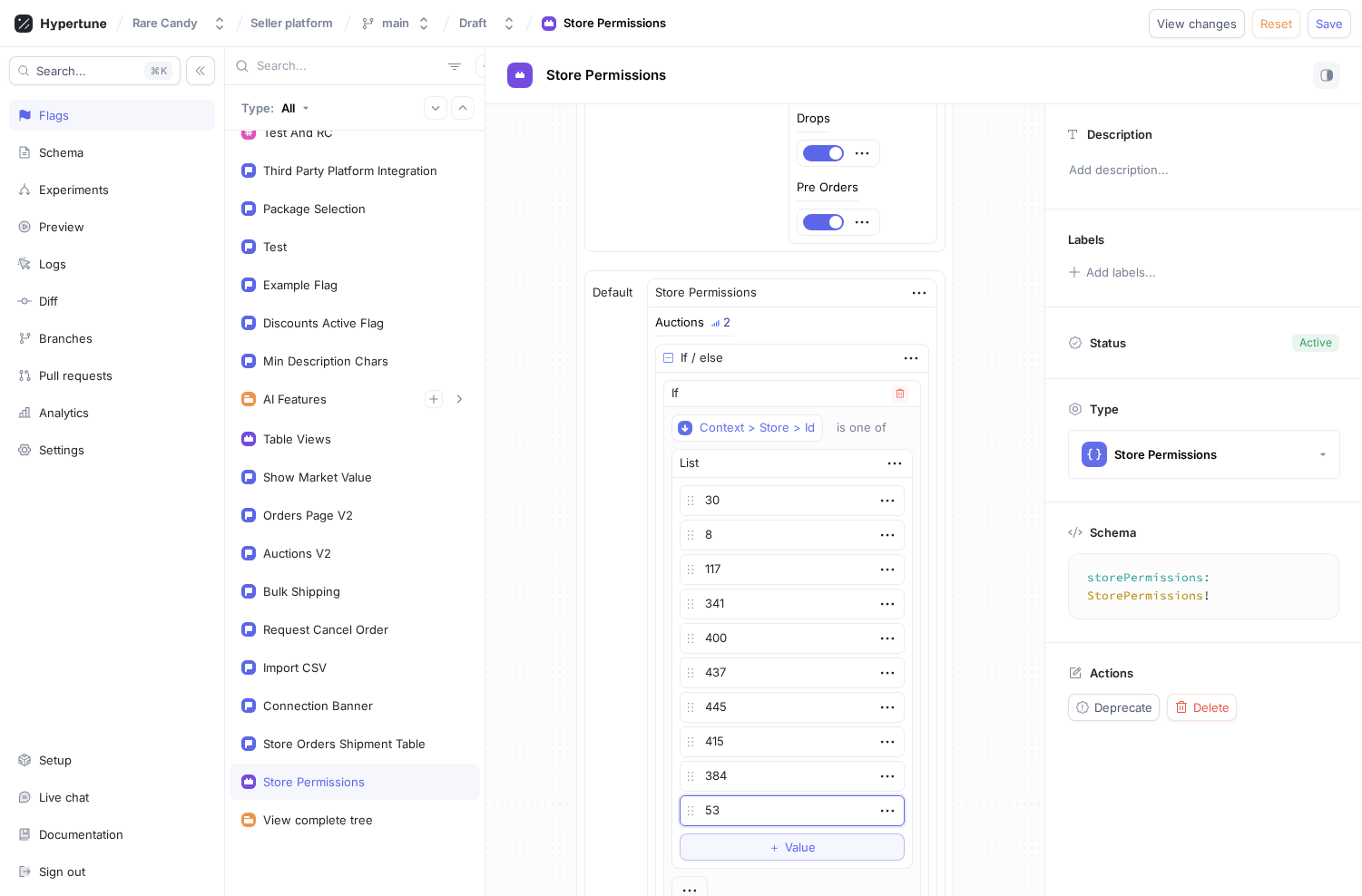
scroll to position [742, 0]
type textarea "53"
click at [1321, 34] on button "Save" at bounding box center [1328, 23] width 44 height 29
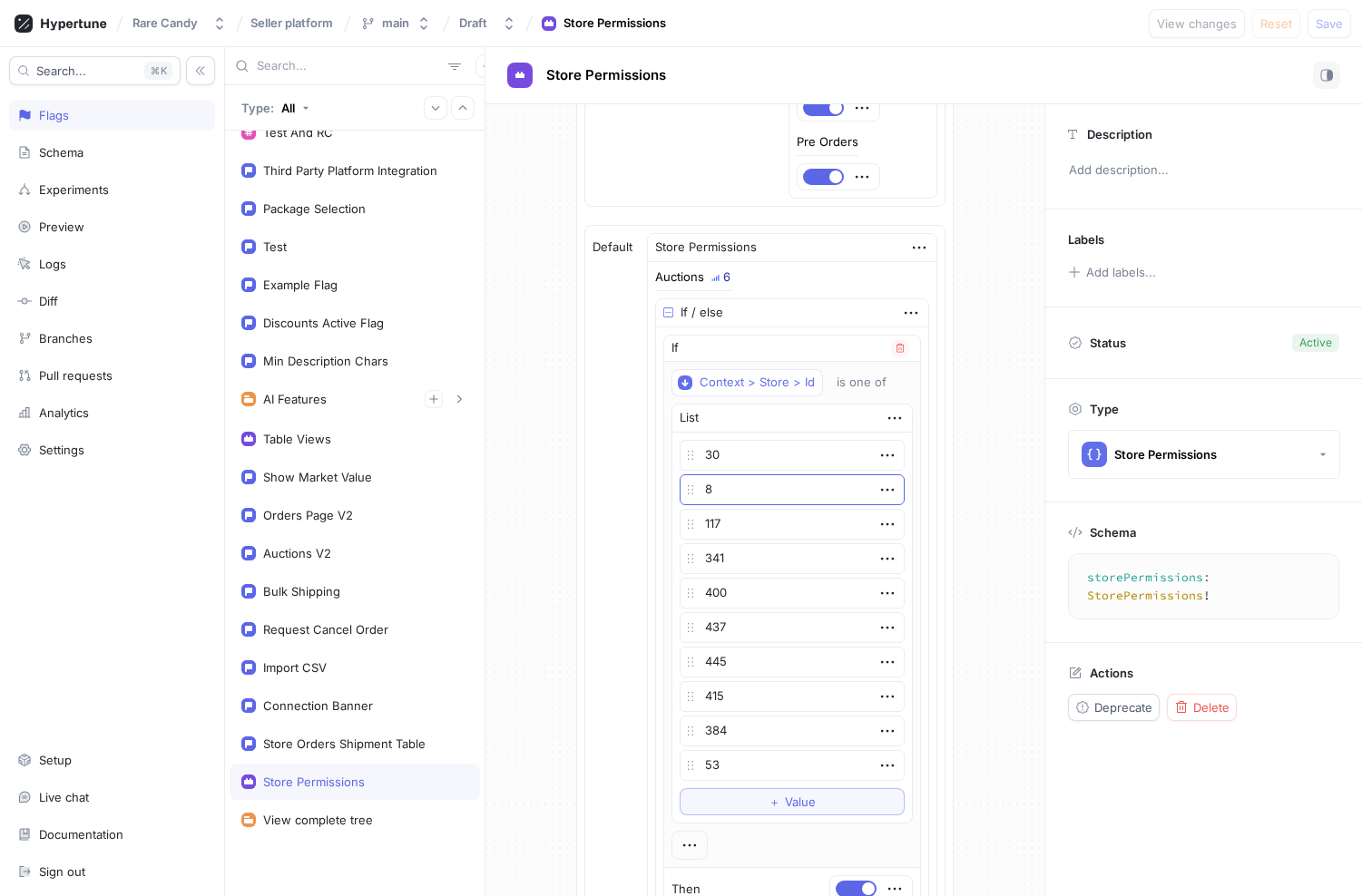
scroll to position [850, 0]
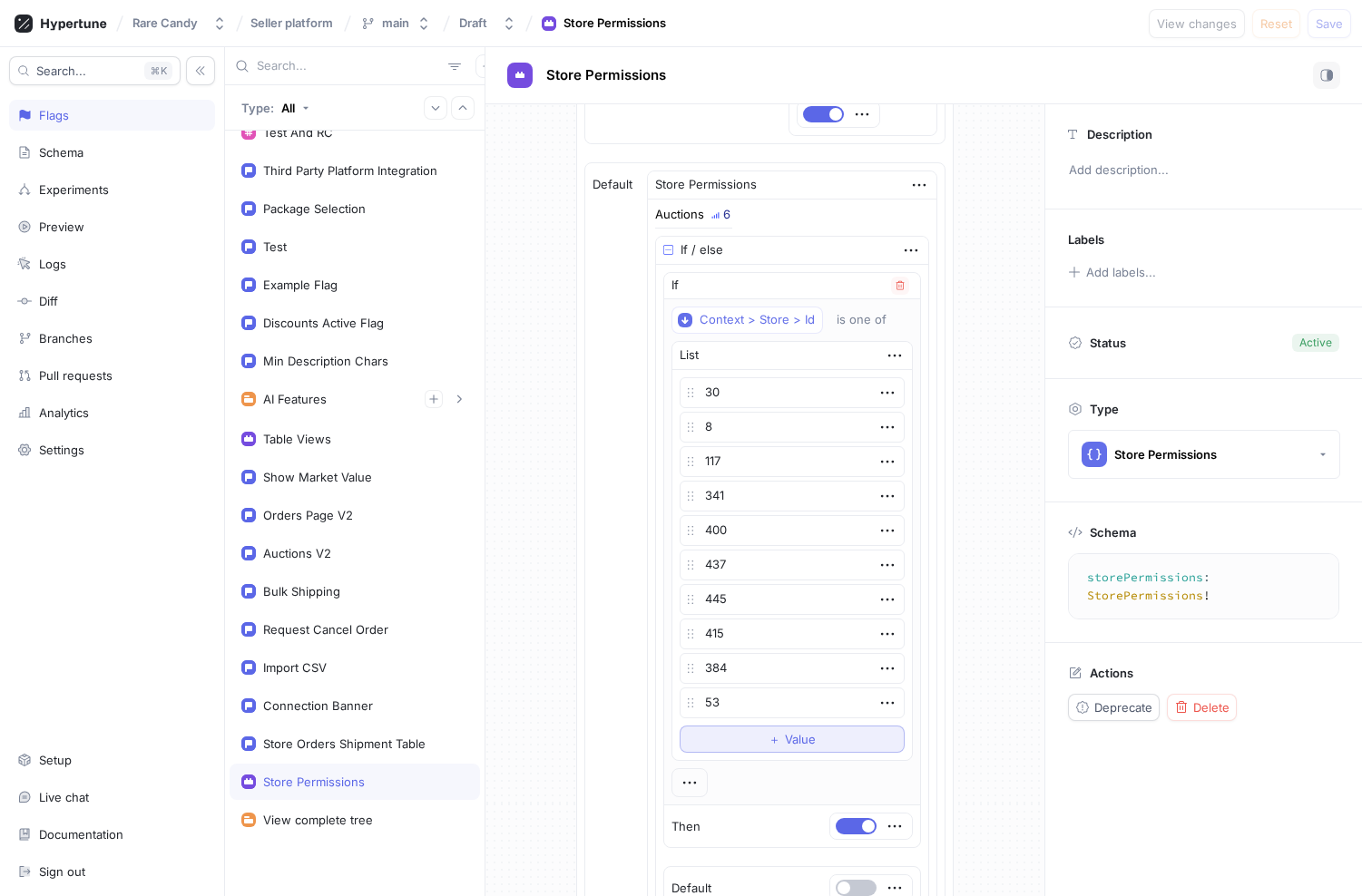
click at [730, 738] on button "＋ Value" at bounding box center [791, 739] width 225 height 27
type textarea "x"
type textarea "109"
type textarea "x"
type textarea "109"
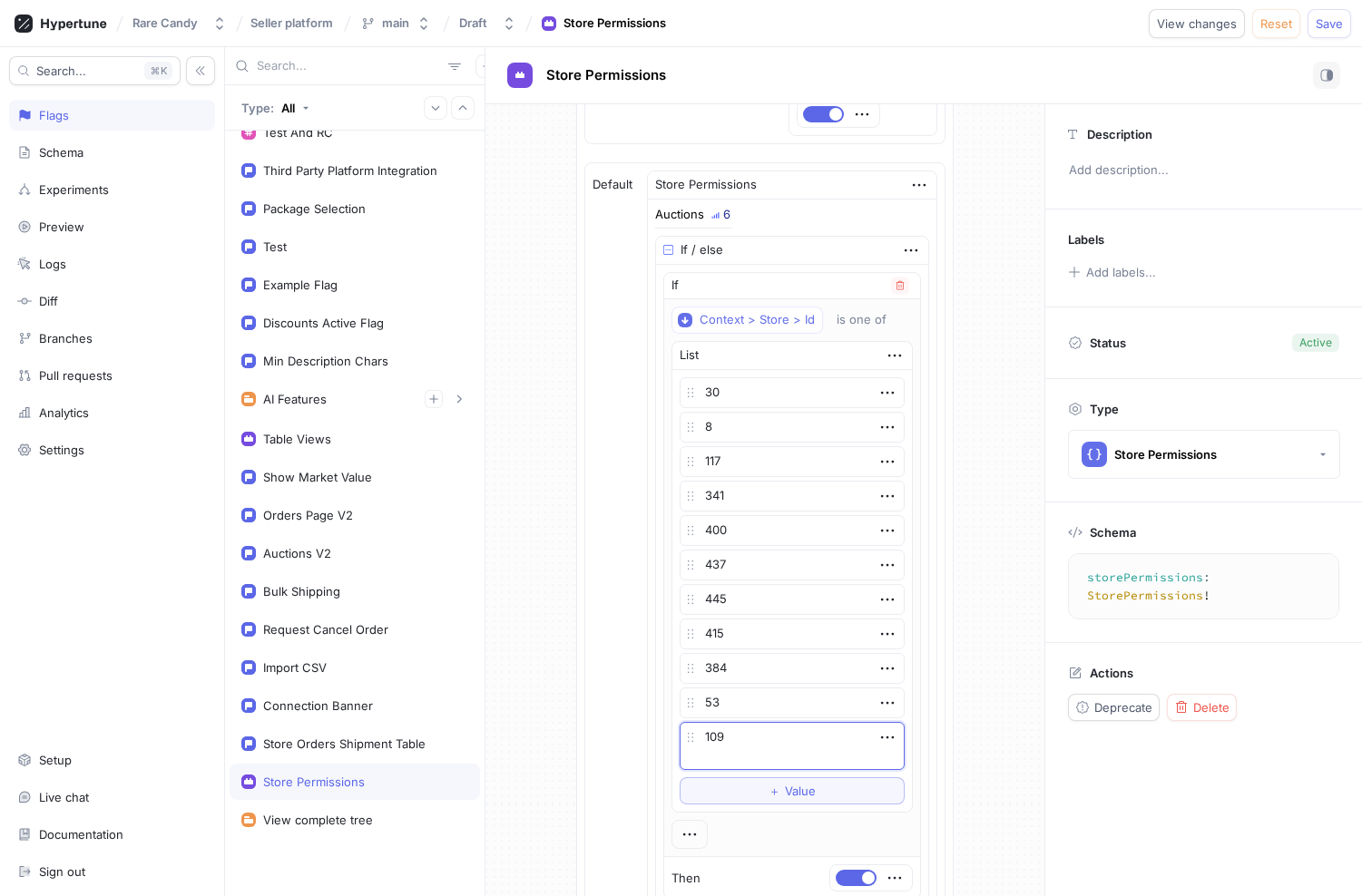
type textarea "x"
type textarea "109"
click at [1331, 27] on span "Save" at bounding box center [1329, 23] width 27 height 11
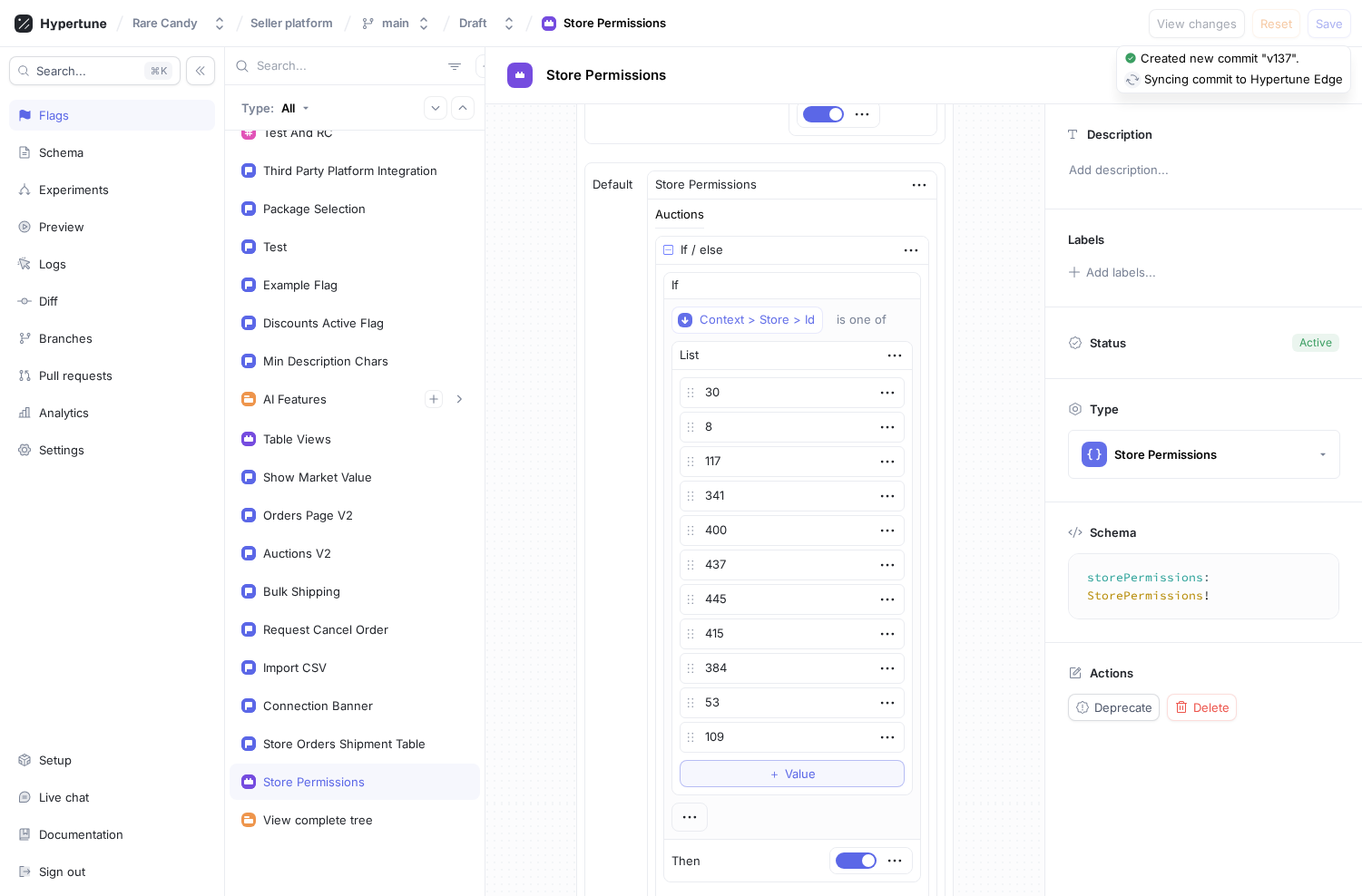
type textarea "x"
